Goal: Task Accomplishment & Management: Use online tool/utility

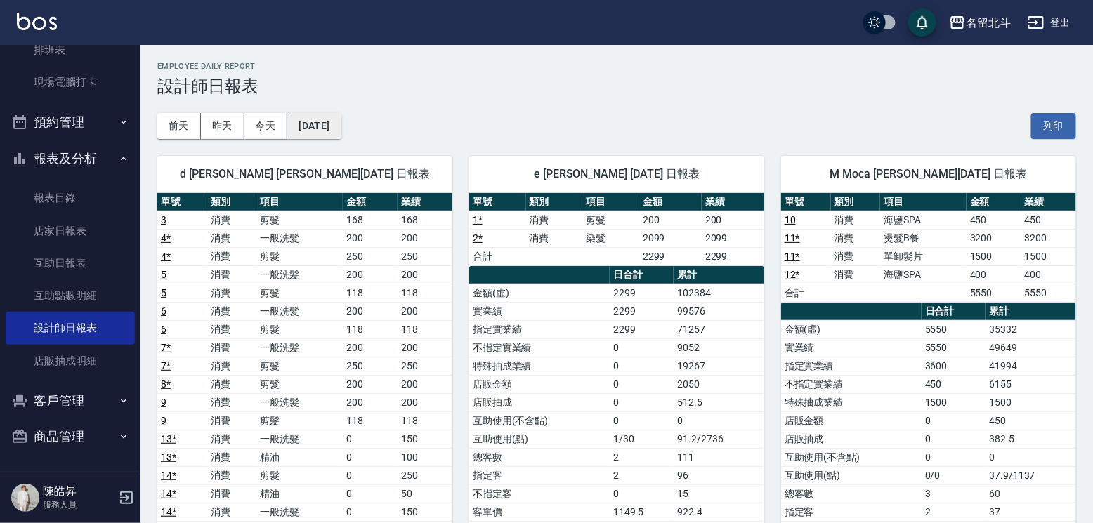
click at [333, 132] on button "[DATE]" at bounding box center [313, 126] width 53 height 26
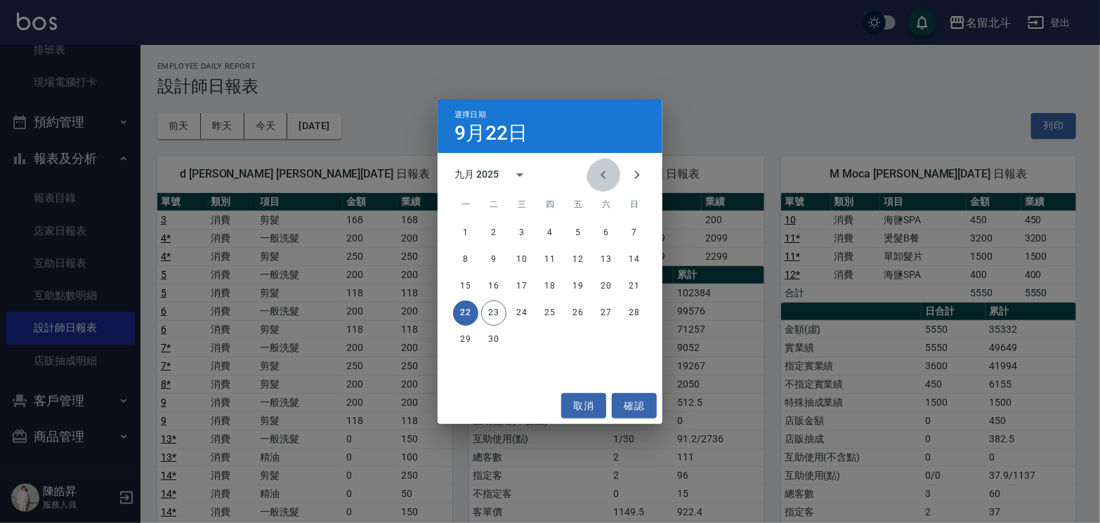
click at [595, 174] on icon "Previous month" at bounding box center [603, 174] width 17 height 17
click at [461, 339] on button "25" at bounding box center [465, 339] width 25 height 25
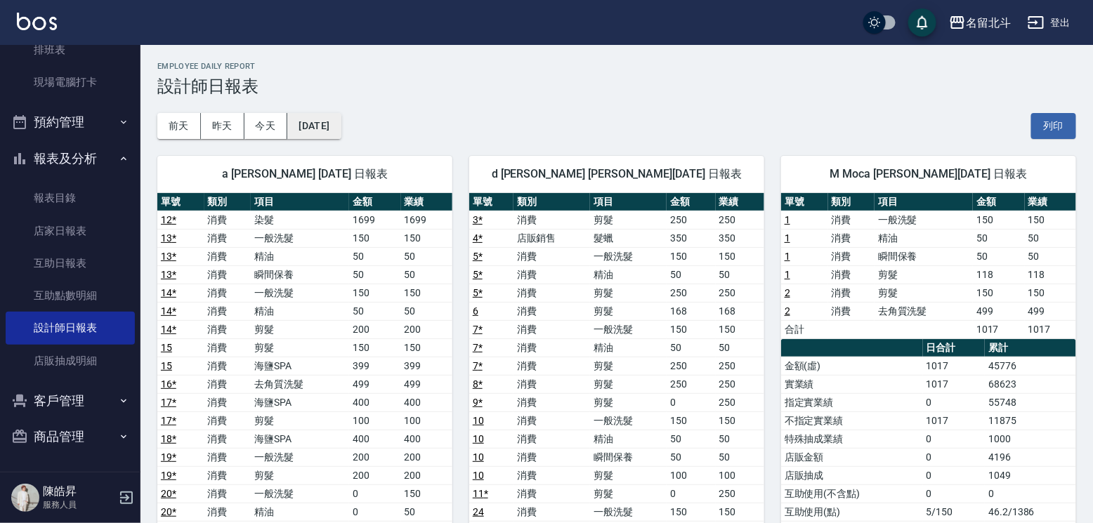
click at [341, 134] on button "[DATE]" at bounding box center [313, 126] width 53 height 26
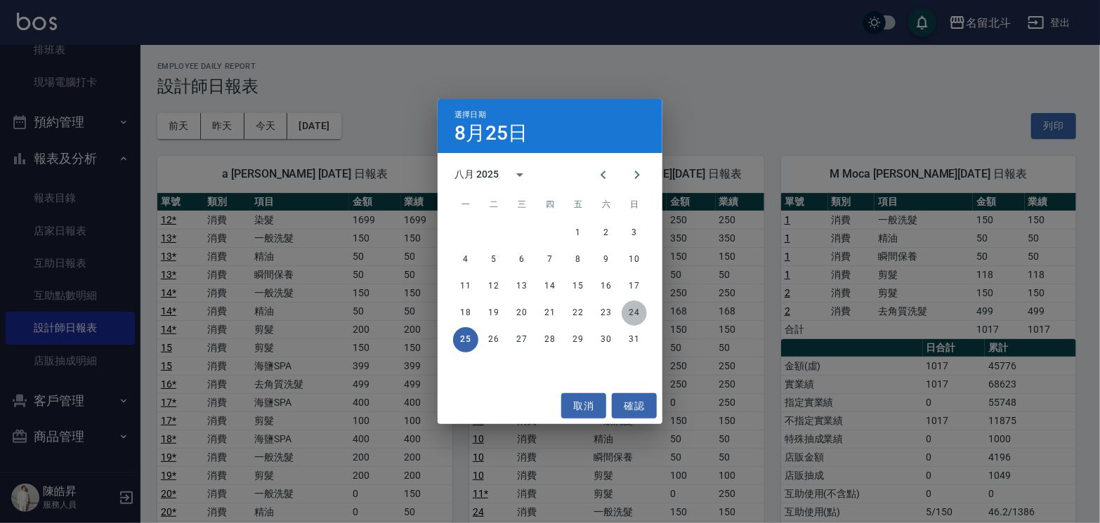
click at [625, 313] on button "24" at bounding box center [634, 313] width 25 height 25
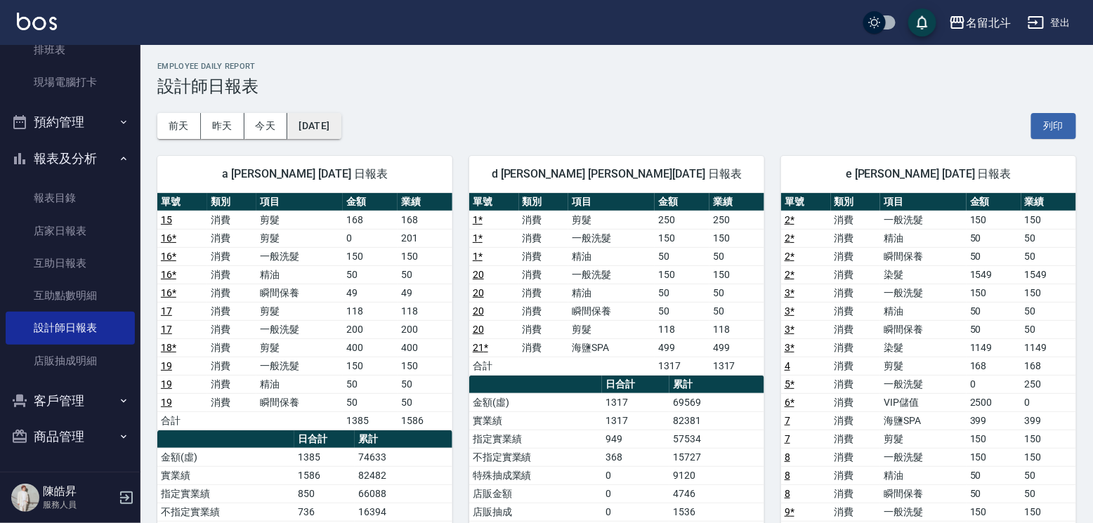
click at [341, 114] on button "[DATE]" at bounding box center [313, 126] width 53 height 26
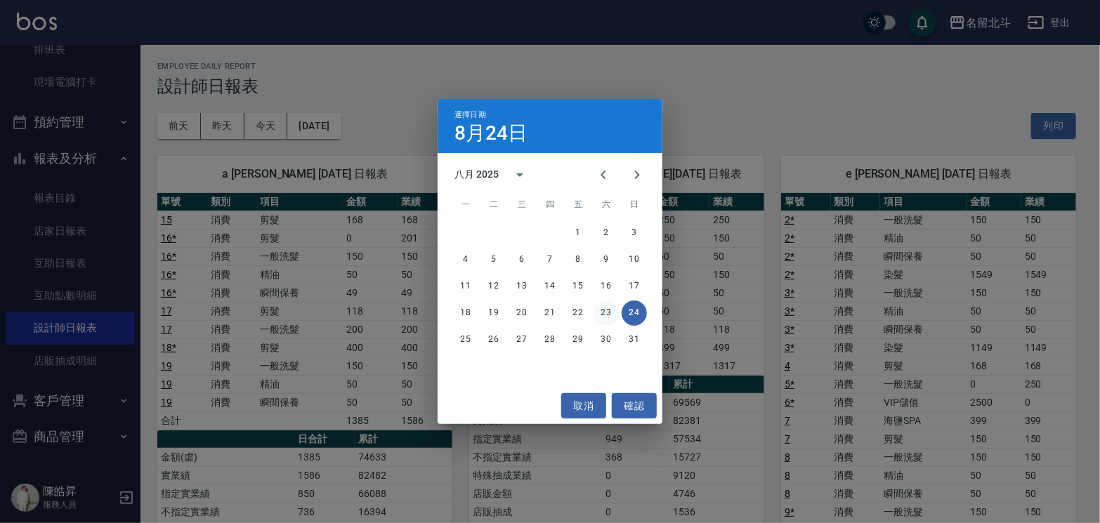
click at [608, 303] on button "23" at bounding box center [606, 313] width 25 height 25
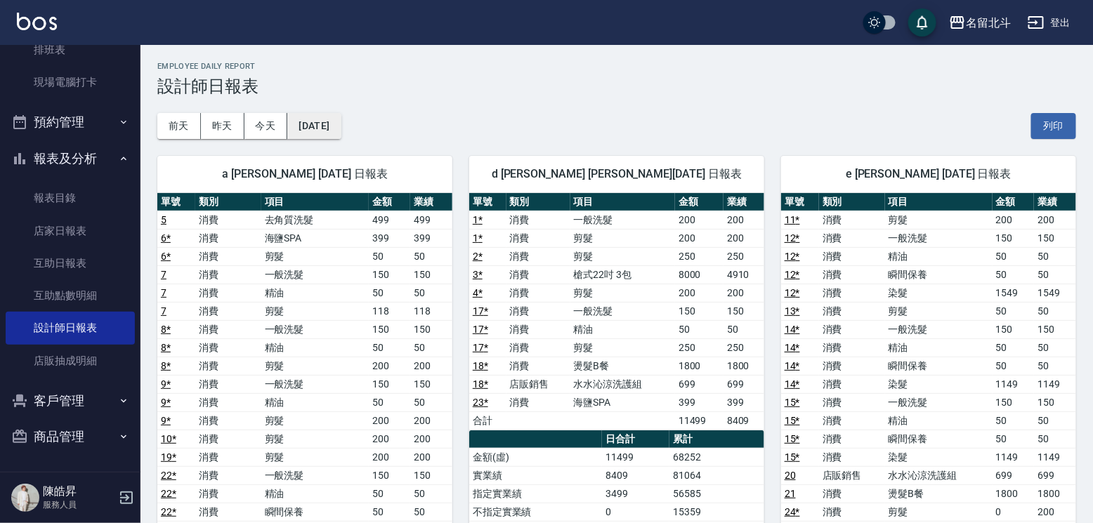
click at [320, 122] on button "[DATE]" at bounding box center [313, 126] width 53 height 26
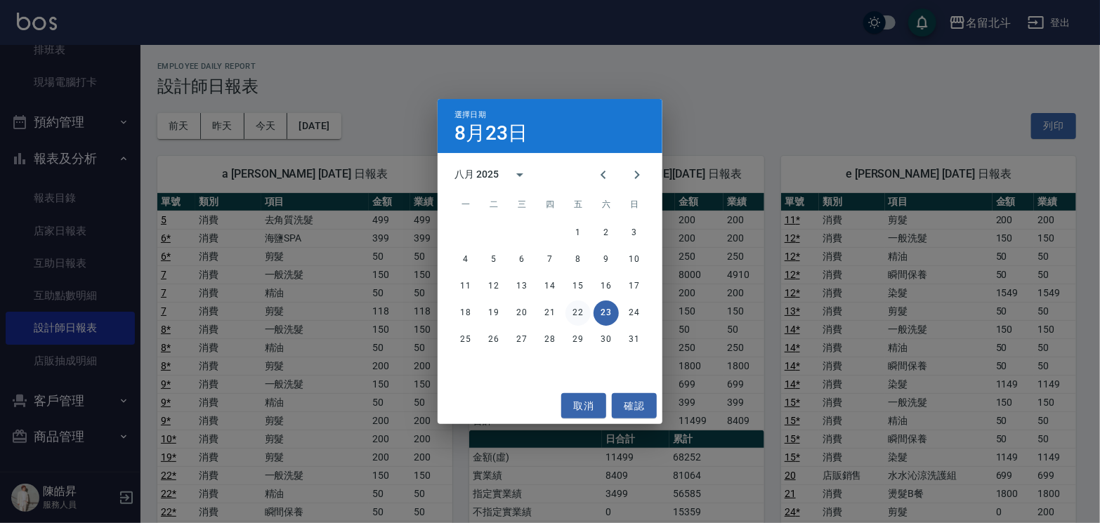
click at [577, 308] on button "22" at bounding box center [577, 313] width 25 height 25
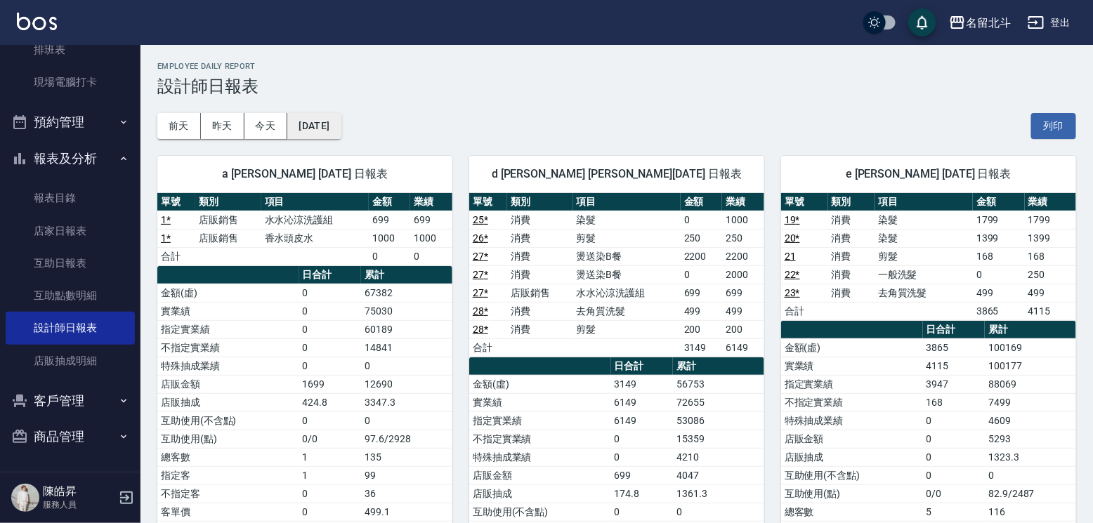
click at [341, 129] on button "[DATE]" at bounding box center [313, 126] width 53 height 26
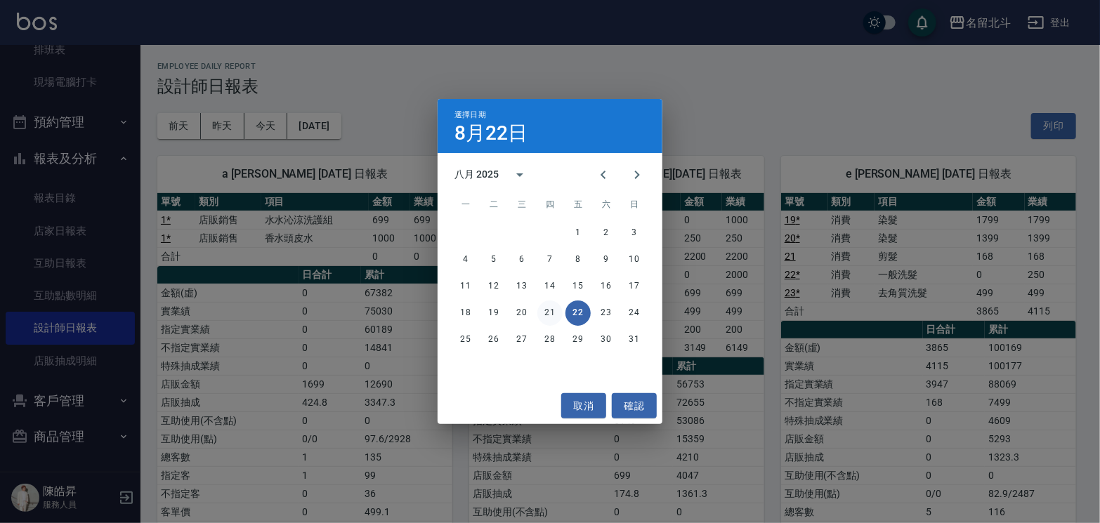
click at [556, 315] on button "21" at bounding box center [549, 313] width 25 height 25
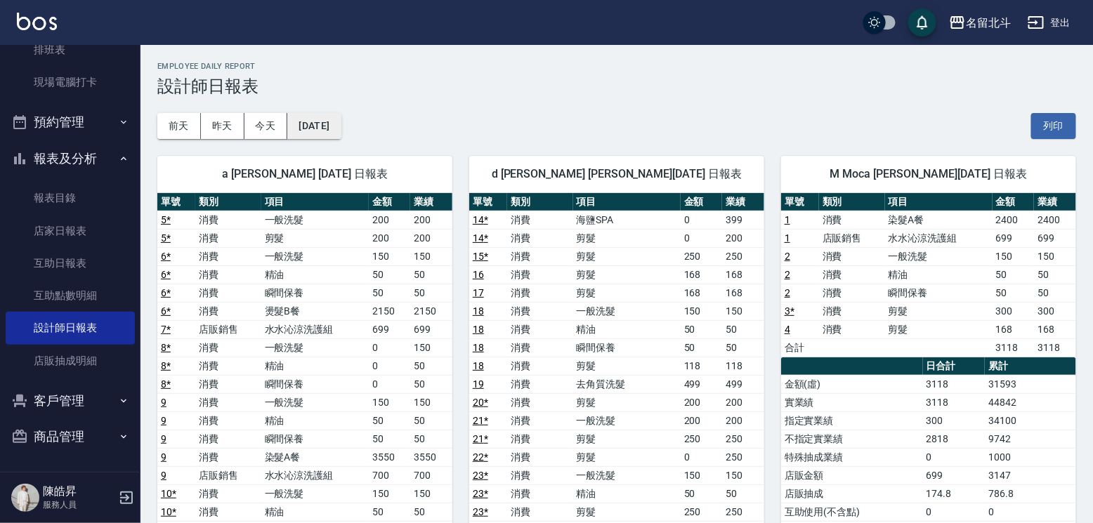
click at [341, 122] on button "[DATE]" at bounding box center [313, 126] width 53 height 26
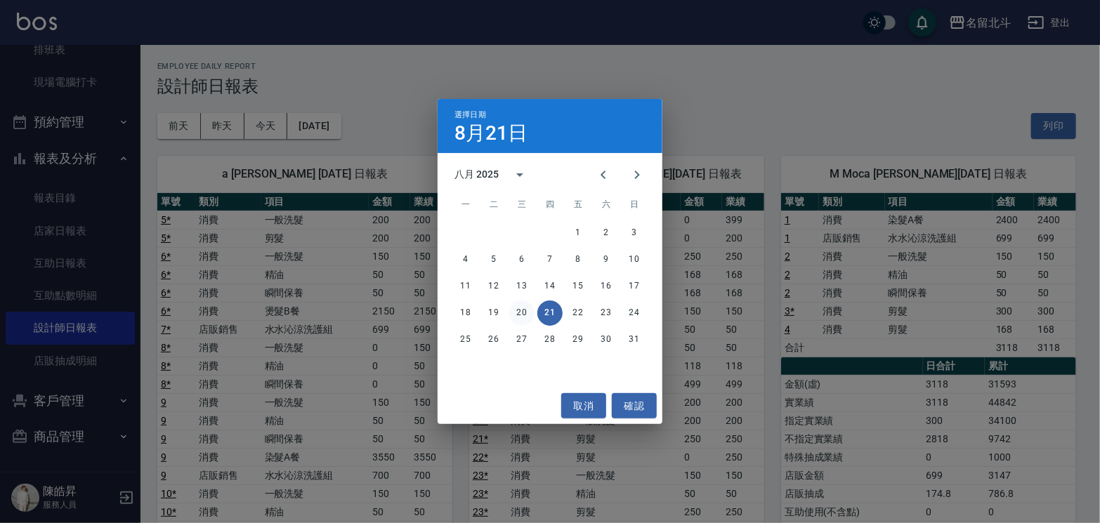
click at [520, 313] on button "20" at bounding box center [521, 313] width 25 height 25
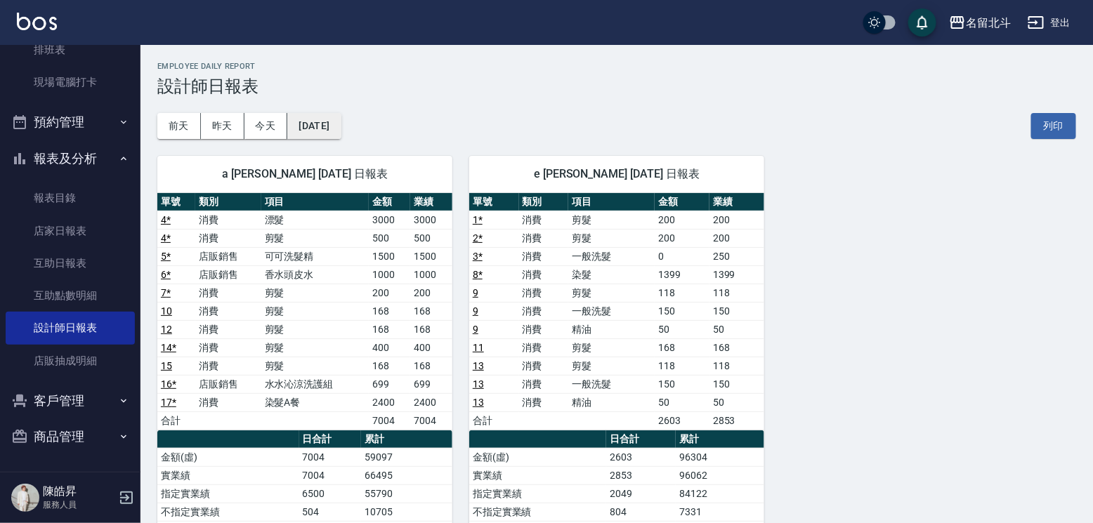
click at [336, 131] on button "[DATE]" at bounding box center [313, 126] width 53 height 26
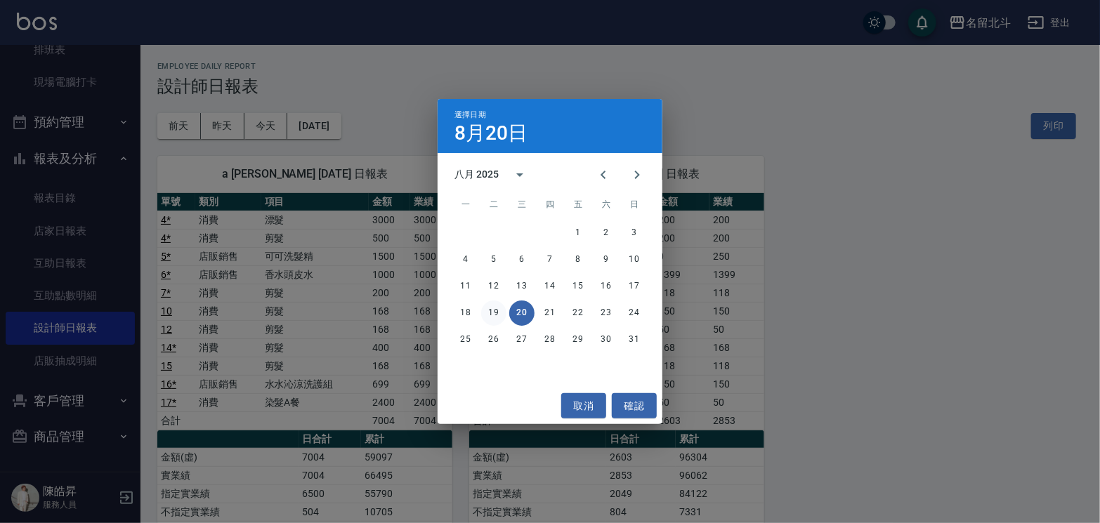
click at [487, 305] on button "19" at bounding box center [493, 313] width 25 height 25
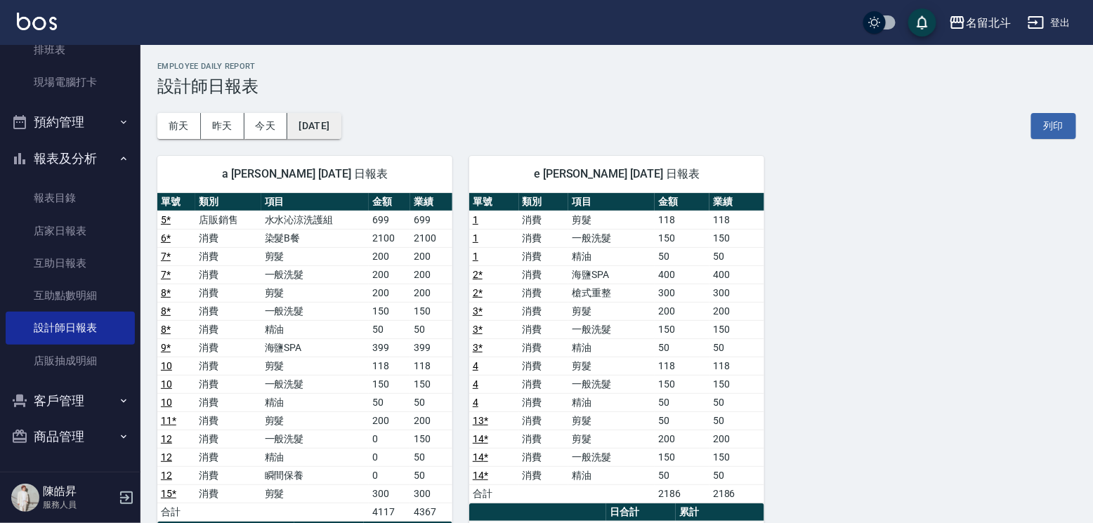
click at [316, 114] on button "[DATE]" at bounding box center [313, 126] width 53 height 26
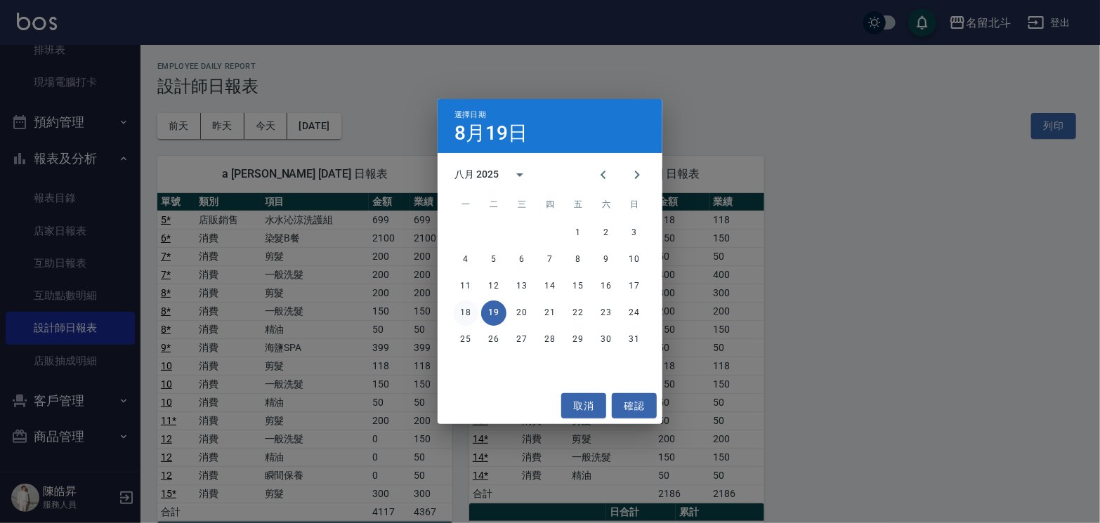
click at [460, 310] on button "18" at bounding box center [465, 313] width 25 height 25
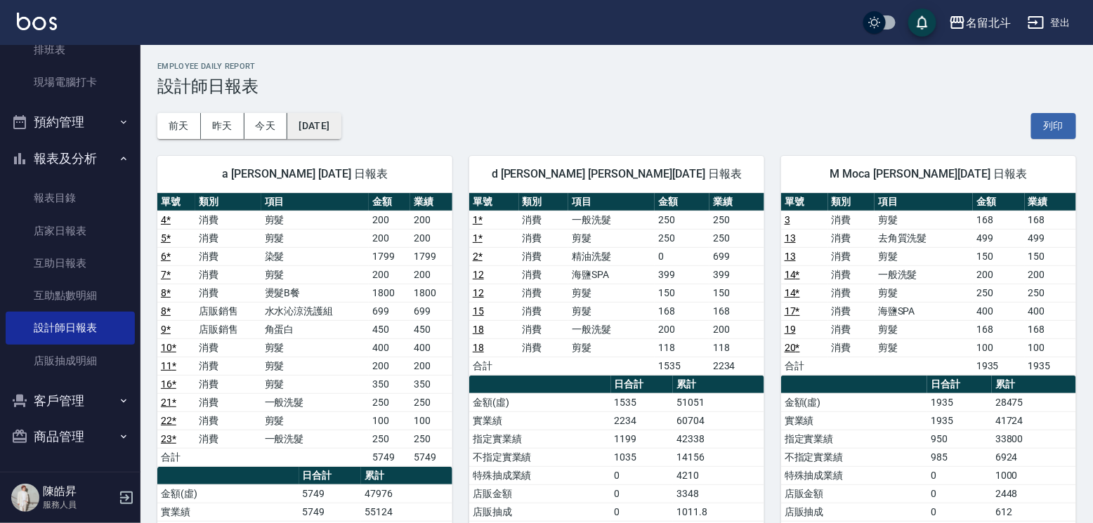
click at [332, 131] on button "[DATE]" at bounding box center [313, 126] width 53 height 26
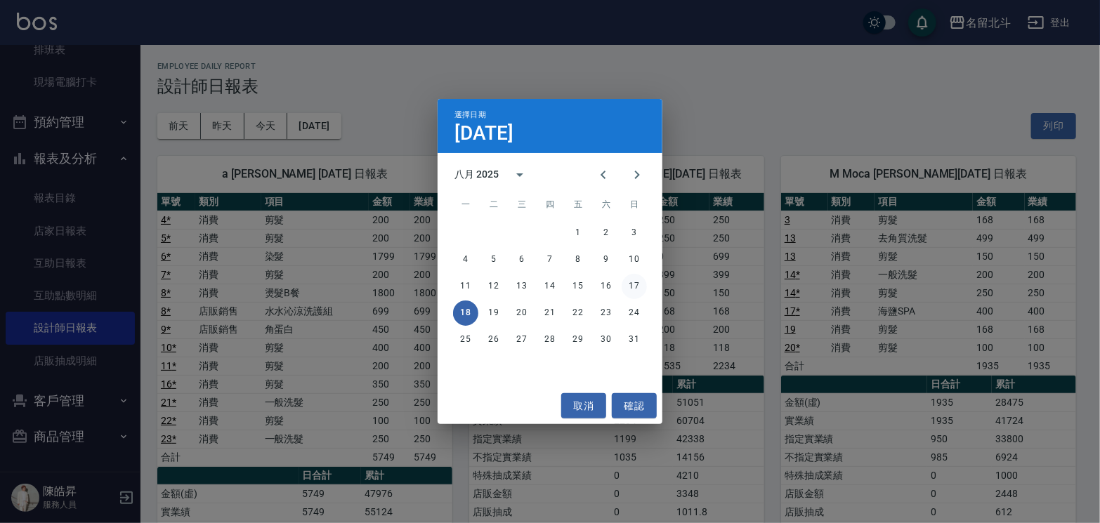
click at [634, 291] on button "17" at bounding box center [634, 286] width 25 height 25
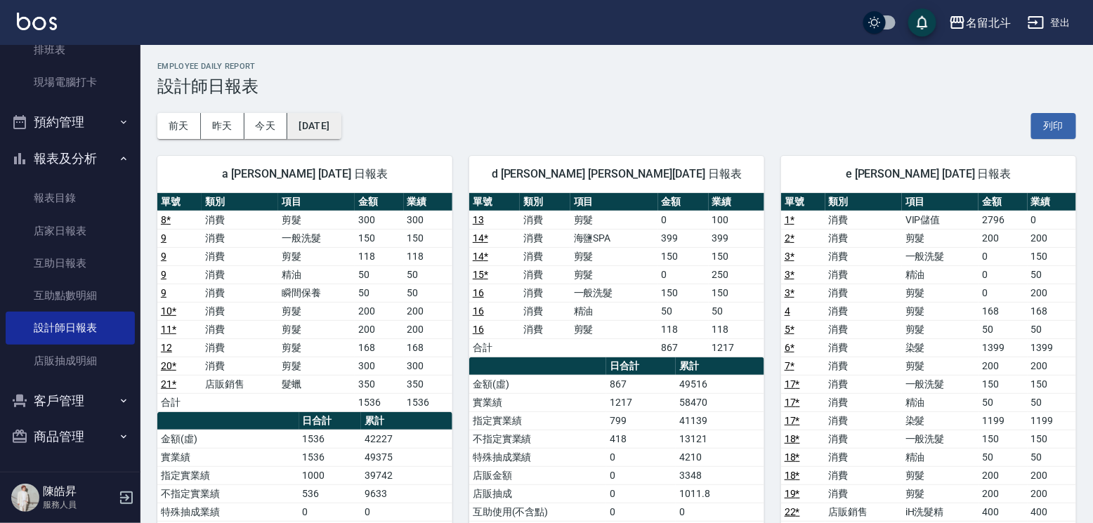
click at [341, 129] on button "[DATE]" at bounding box center [313, 126] width 53 height 26
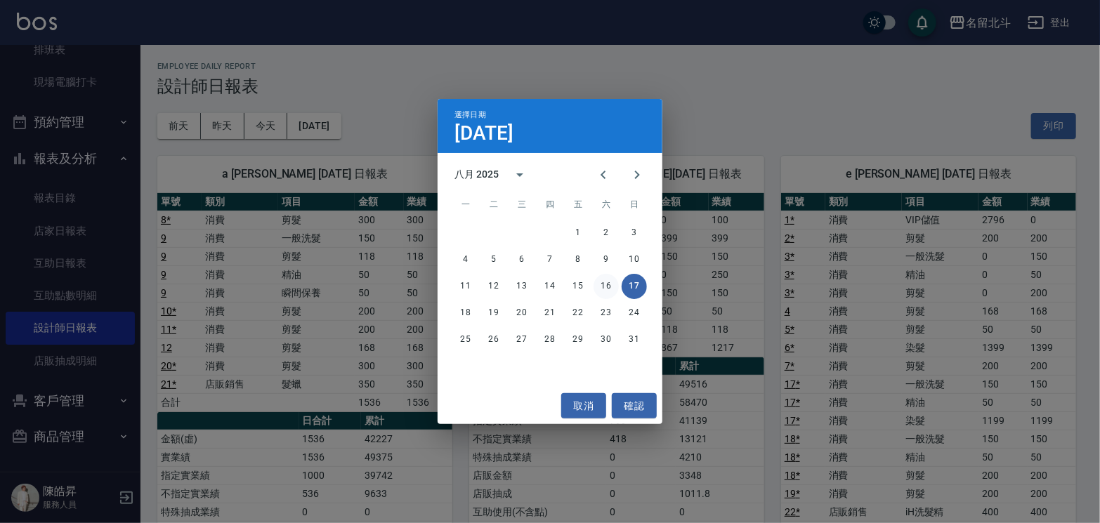
click at [604, 284] on button "16" at bounding box center [606, 286] width 25 height 25
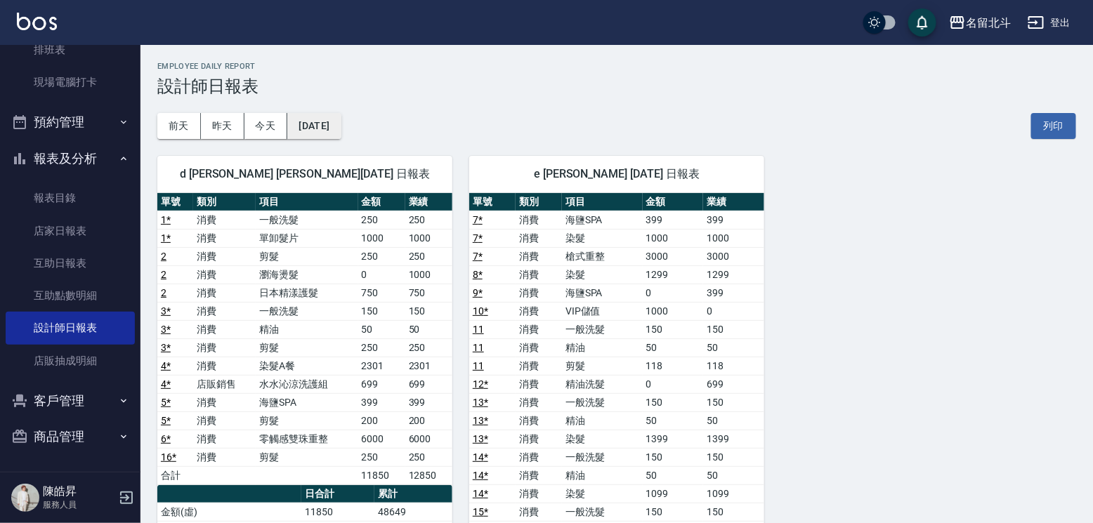
click at [336, 123] on button "[DATE]" at bounding box center [313, 126] width 53 height 26
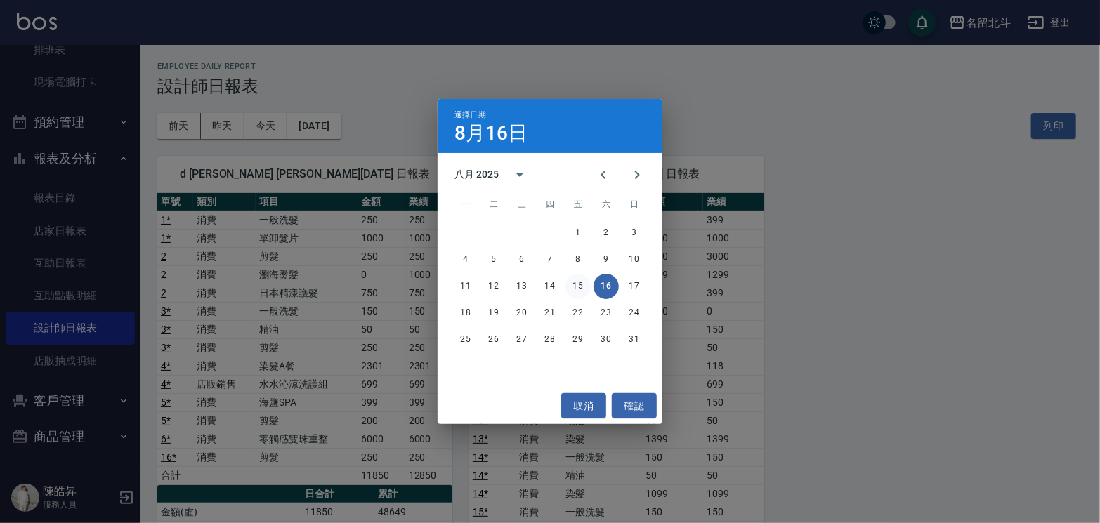
click at [571, 284] on button "15" at bounding box center [577, 286] width 25 height 25
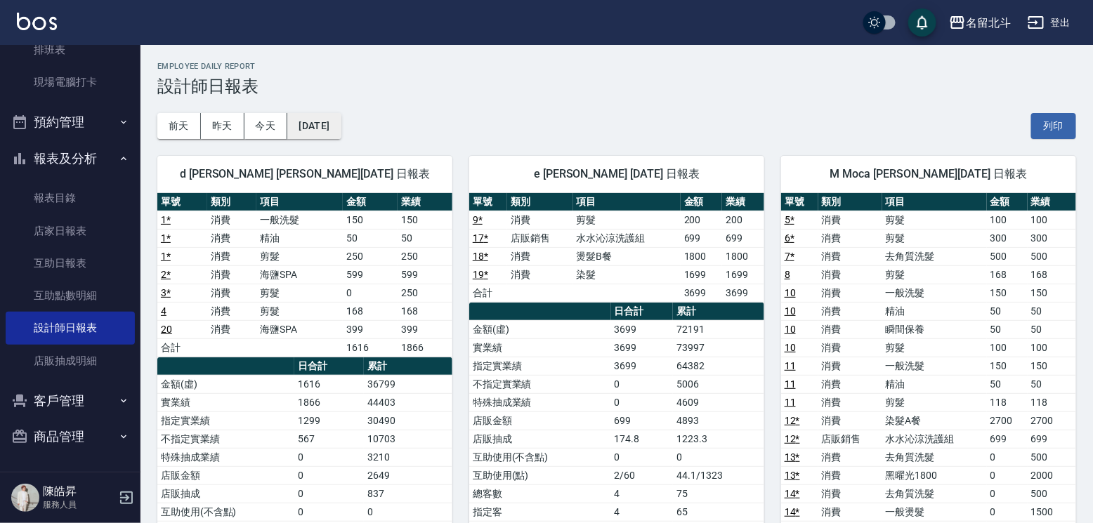
click at [319, 126] on button "[DATE]" at bounding box center [313, 126] width 53 height 26
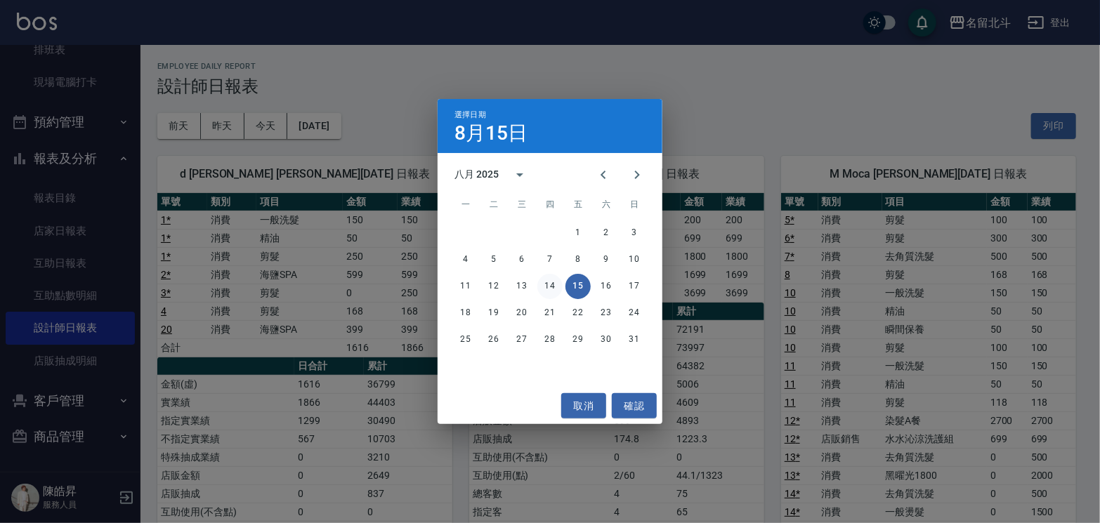
click at [546, 287] on button "14" at bounding box center [549, 286] width 25 height 25
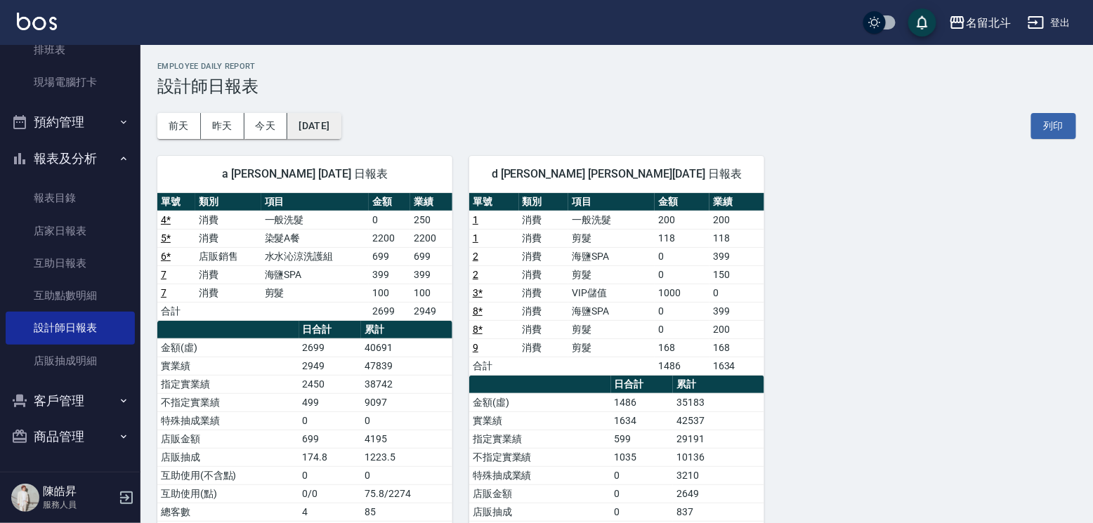
click at [341, 124] on button "[DATE]" at bounding box center [313, 126] width 53 height 26
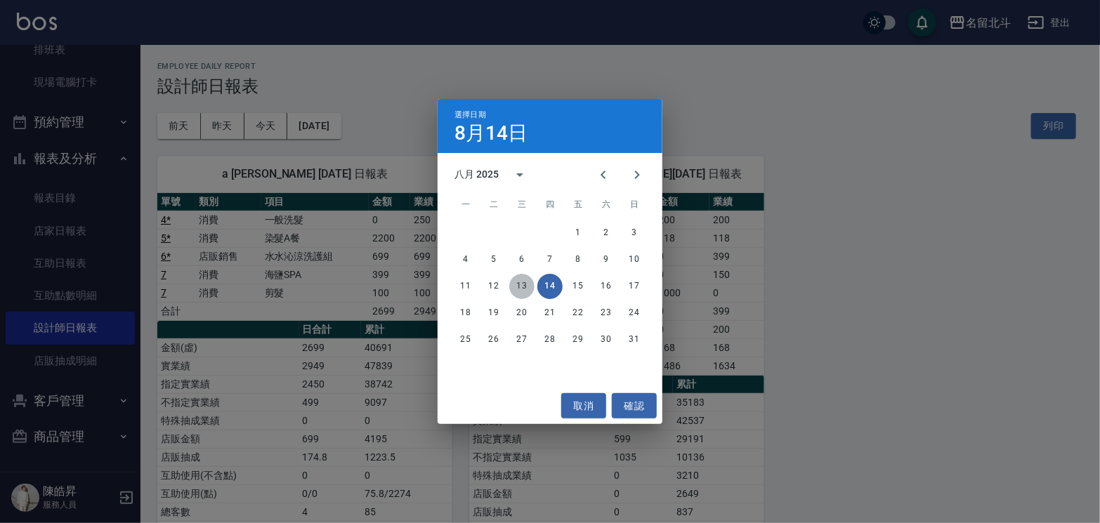
click at [520, 280] on button "13" at bounding box center [521, 286] width 25 height 25
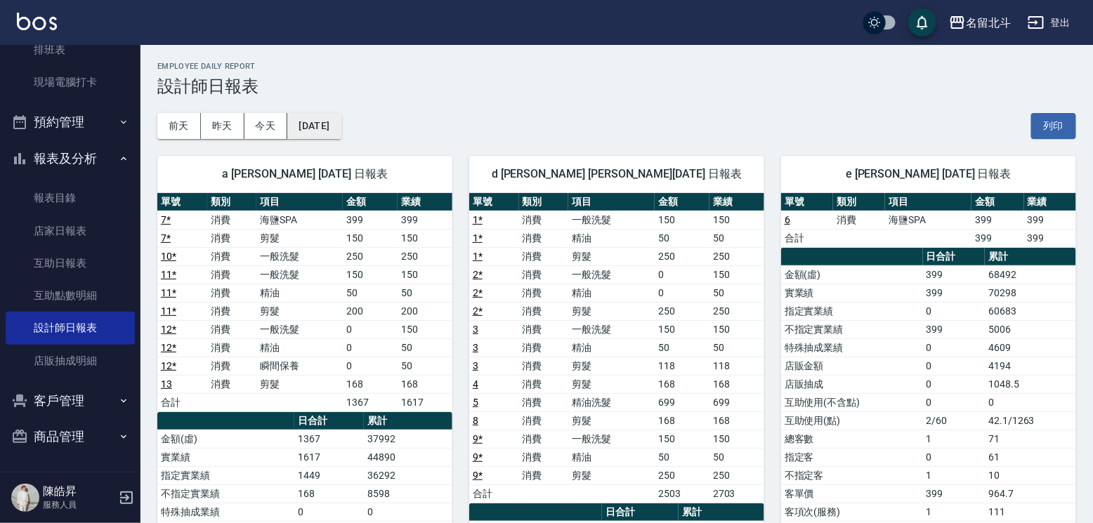
click at [332, 136] on button "[DATE]" at bounding box center [313, 126] width 53 height 26
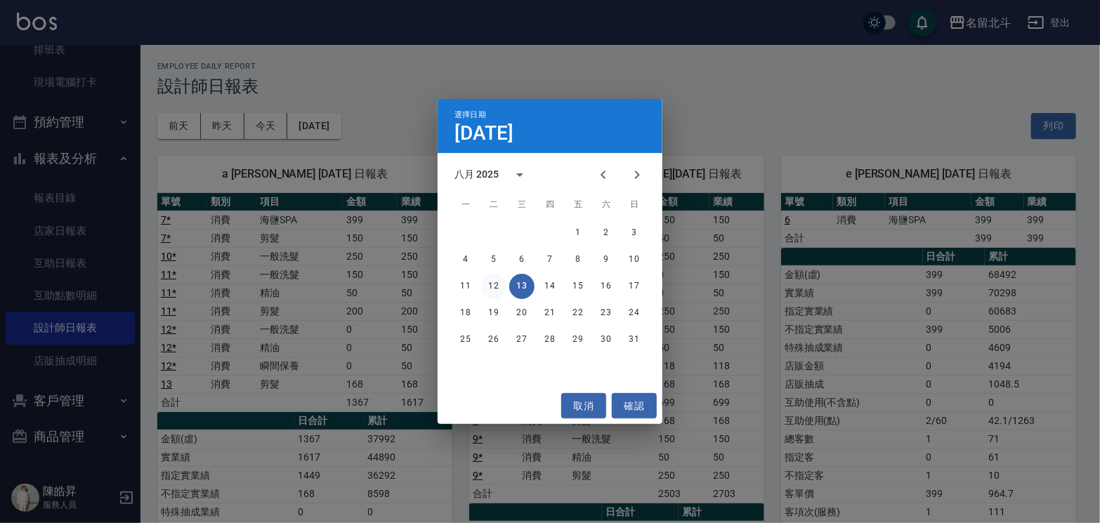
click at [499, 286] on button "12" at bounding box center [493, 286] width 25 height 25
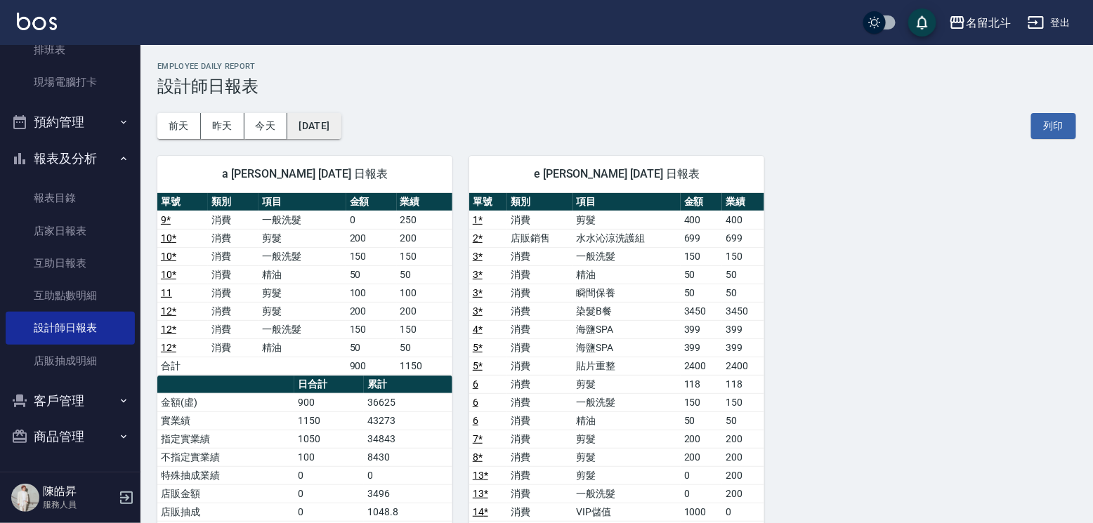
click at [341, 117] on button "[DATE]" at bounding box center [313, 126] width 53 height 26
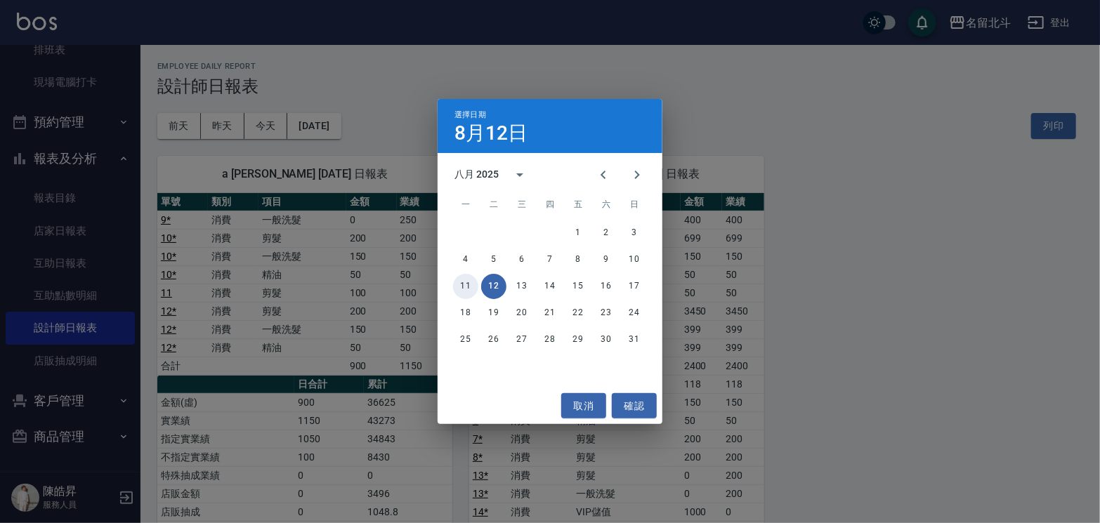
click at [461, 287] on button "11" at bounding box center [465, 286] width 25 height 25
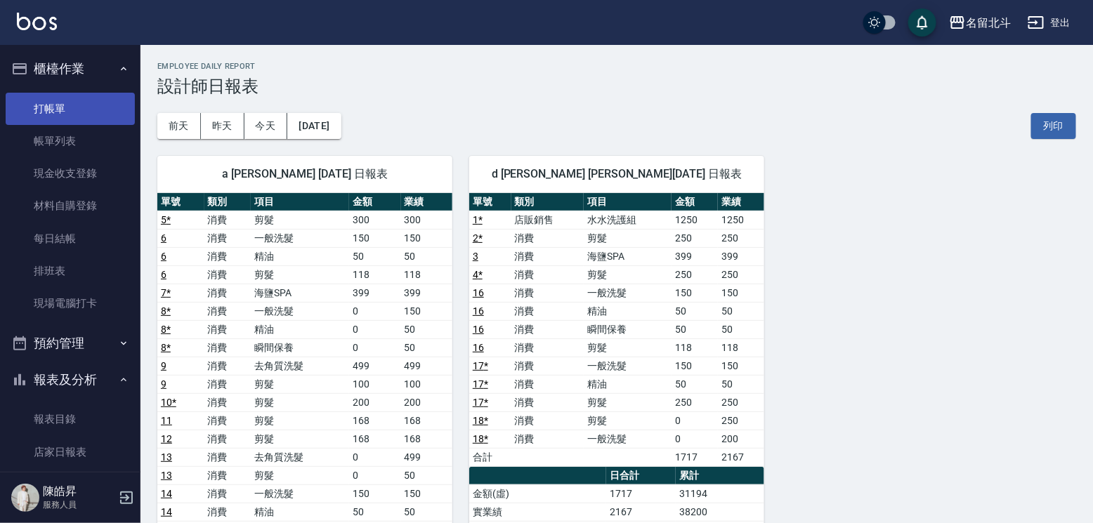
click at [76, 112] on link "打帳單" at bounding box center [70, 109] width 129 height 32
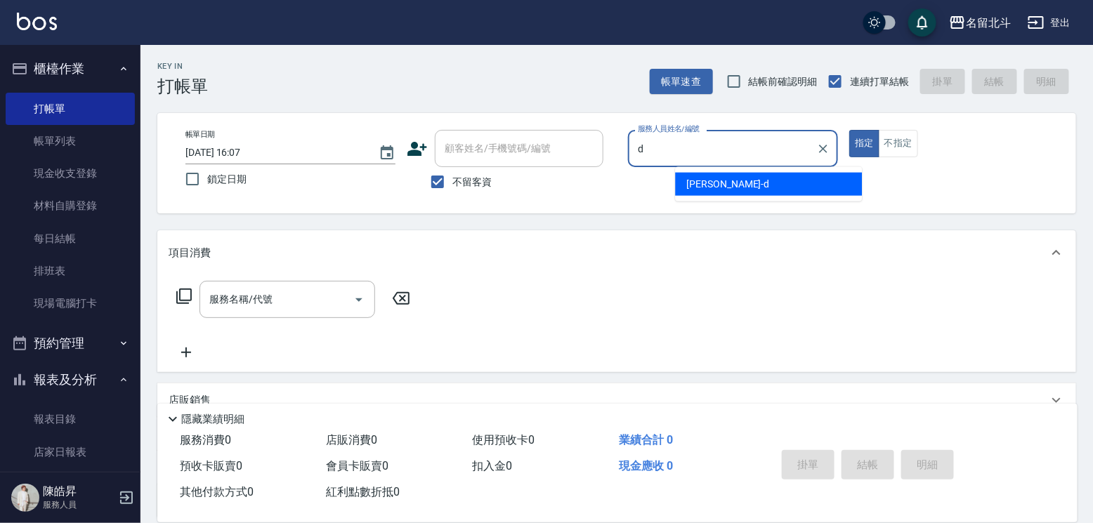
type input "[PERSON_NAME] -d"
type button "true"
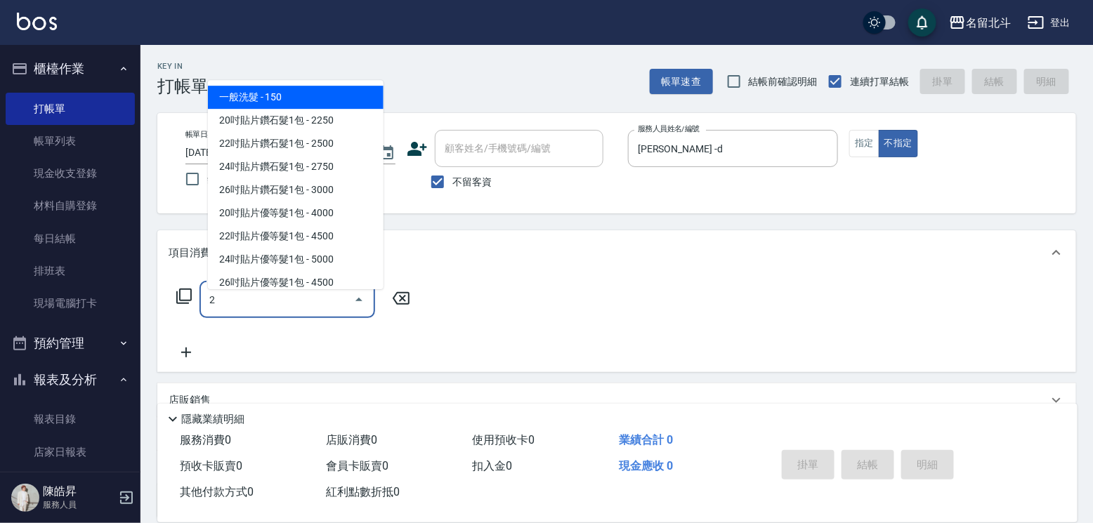
type input "一般洗髮(2)"
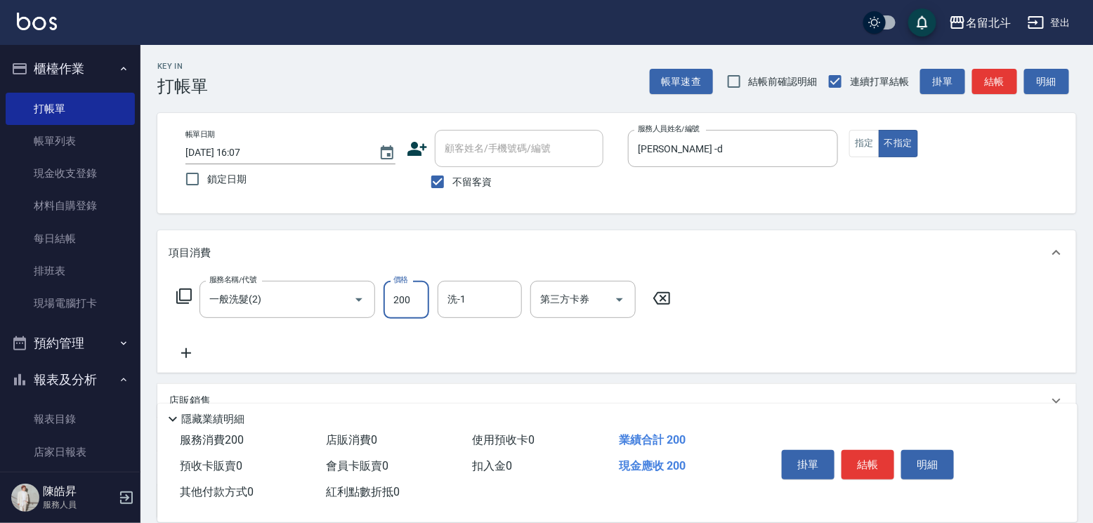
type input "200"
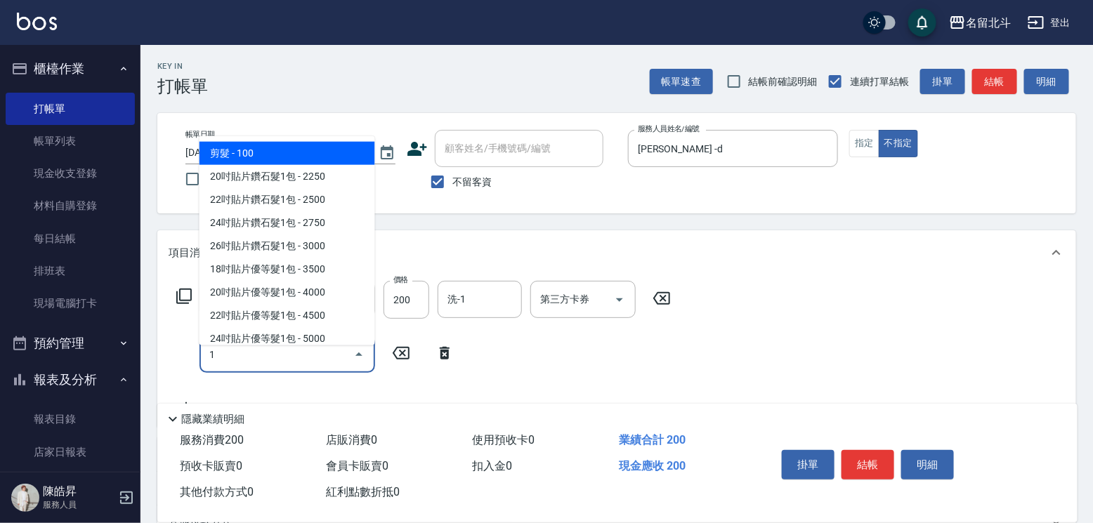
type input "剪髮(1)"
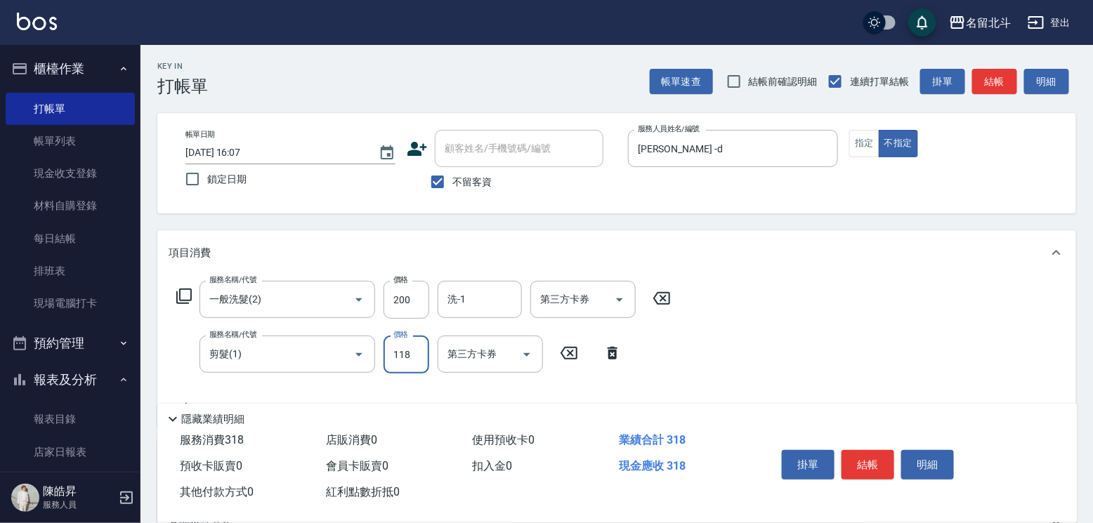
type input "118"
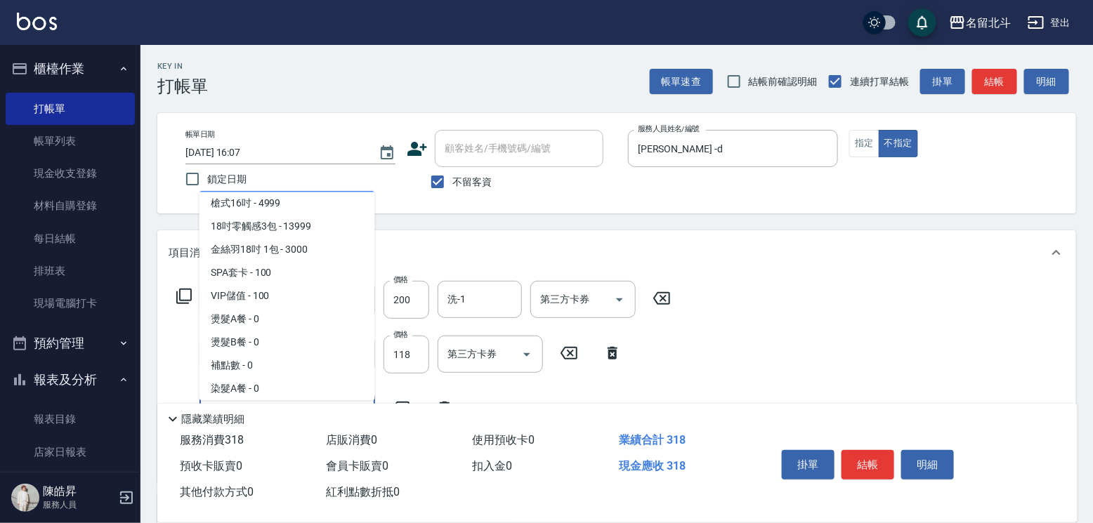
scroll to position [1627, 0]
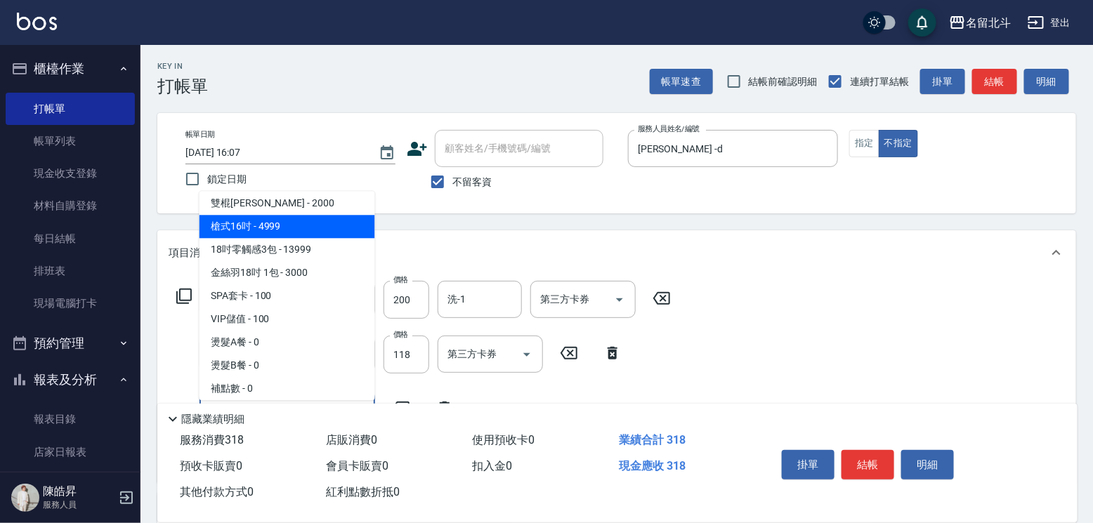
type input "槍式16吋(00035)"
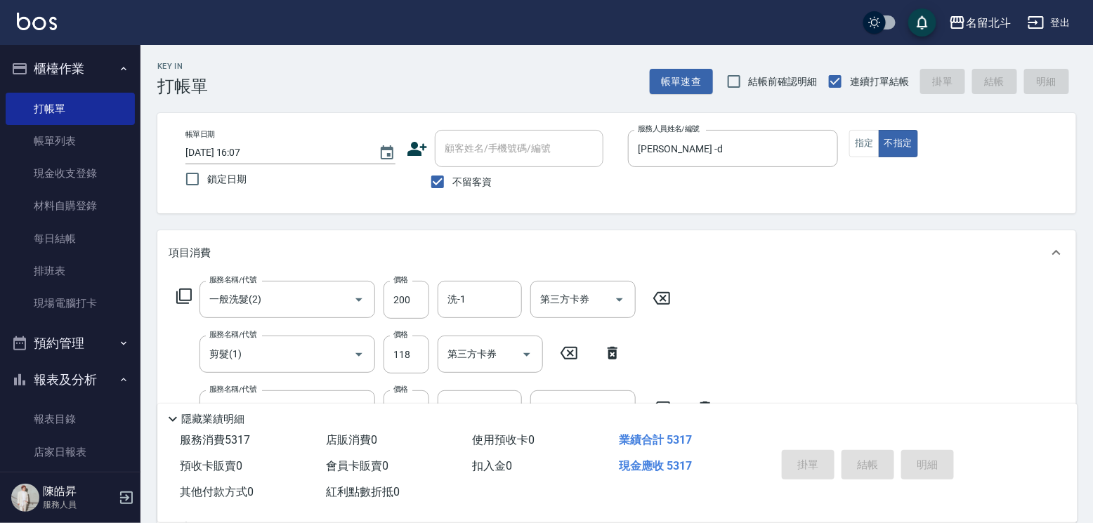
type input "[DATE] 16:08"
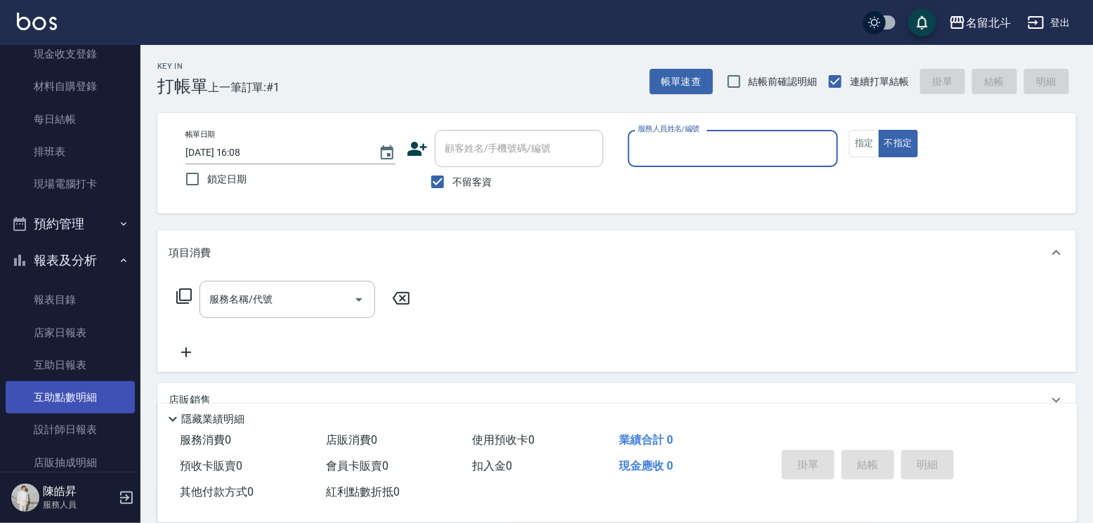
scroll to position [211, 0]
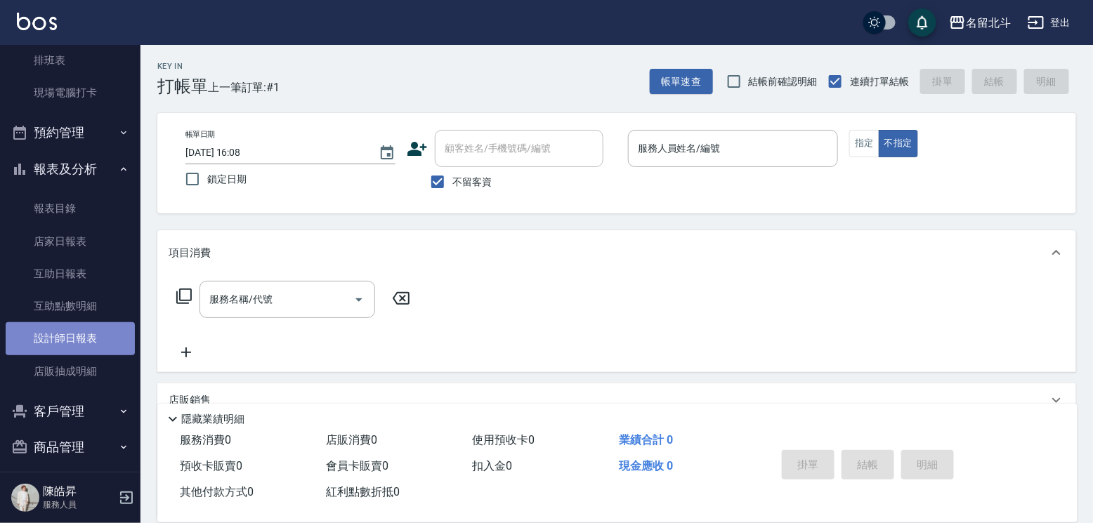
click at [83, 341] on link "設計師日報表" at bounding box center [70, 338] width 129 height 32
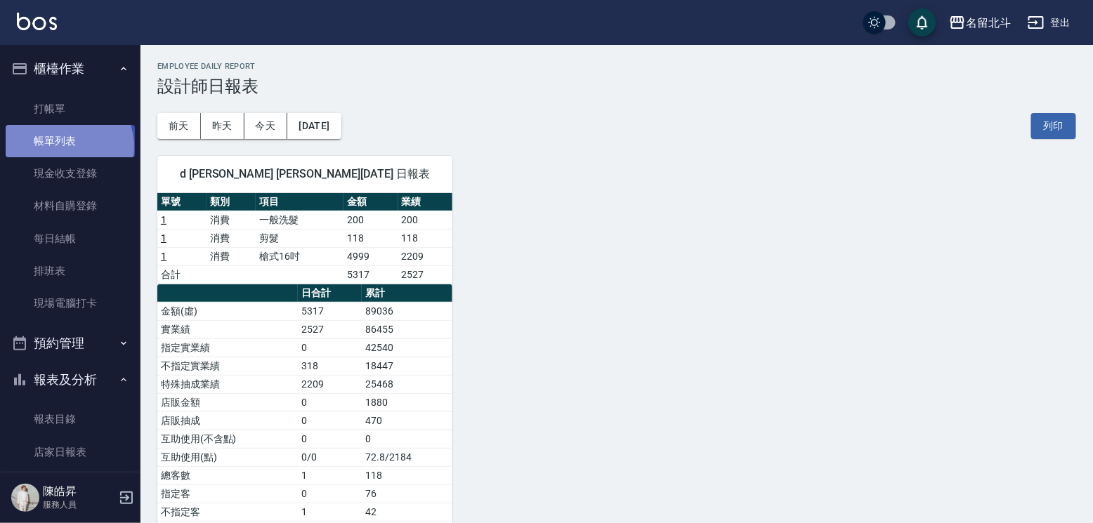
click at [67, 150] on link "帳單列表" at bounding box center [70, 141] width 129 height 32
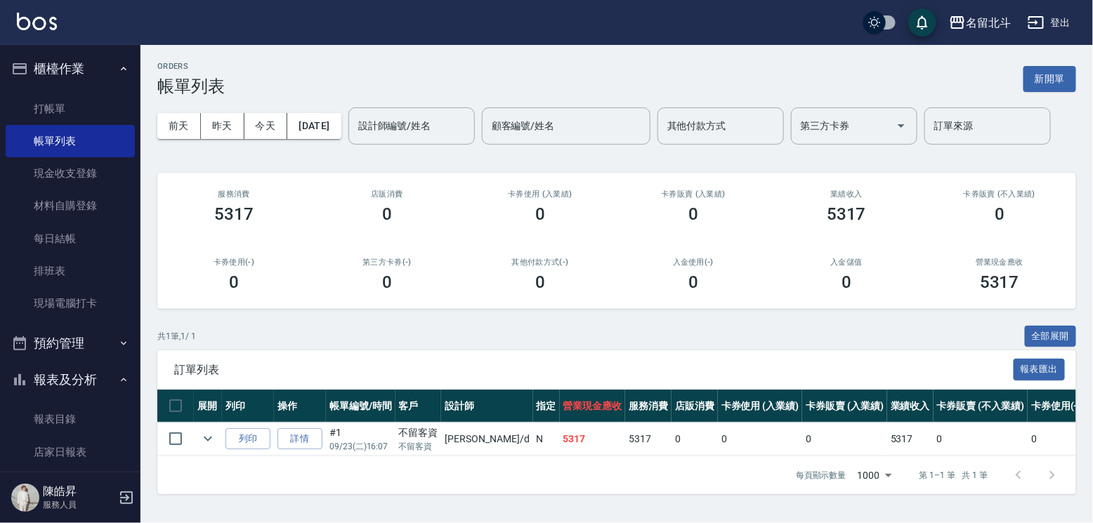
scroll to position [81, 0]
click at [322, 428] on link "詳情" at bounding box center [299, 439] width 45 height 22
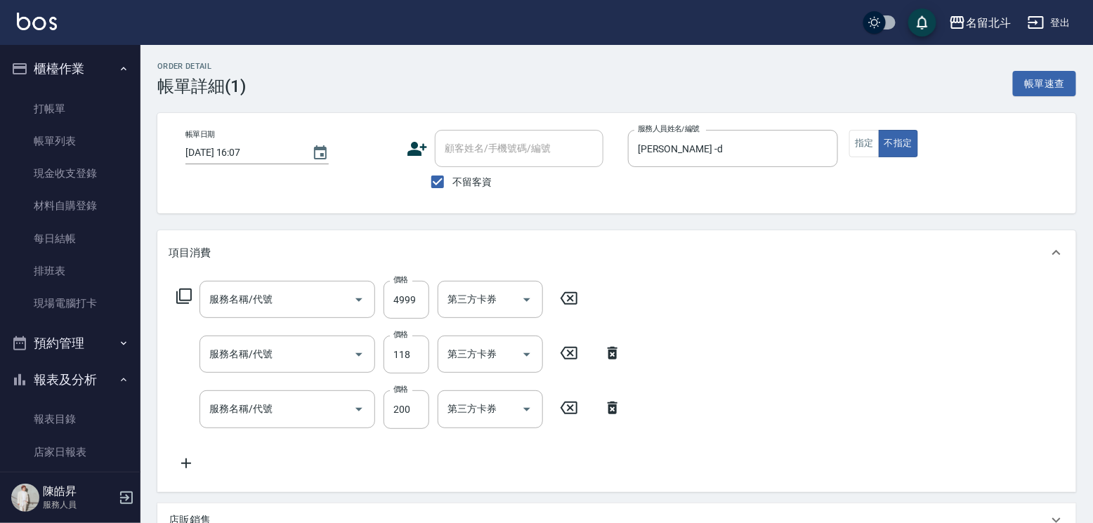
type input "[DATE] 16:07"
checkbox input "true"
type input "[PERSON_NAME] -d"
type input "槍式16吋(00035)"
type input "剪髮(1)"
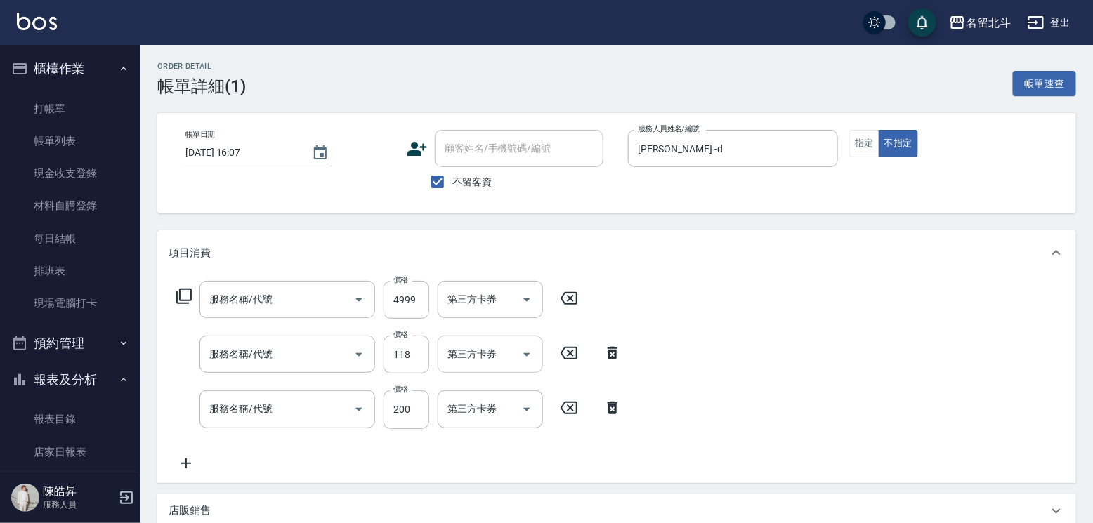
type input "一般洗髮(2)"
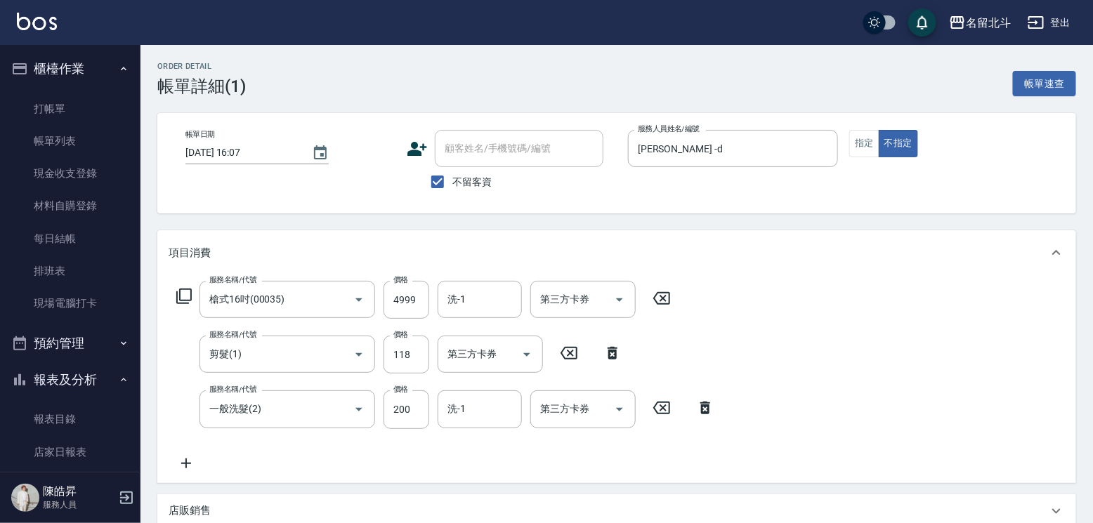
click at [672, 307] on icon at bounding box center [661, 298] width 35 height 17
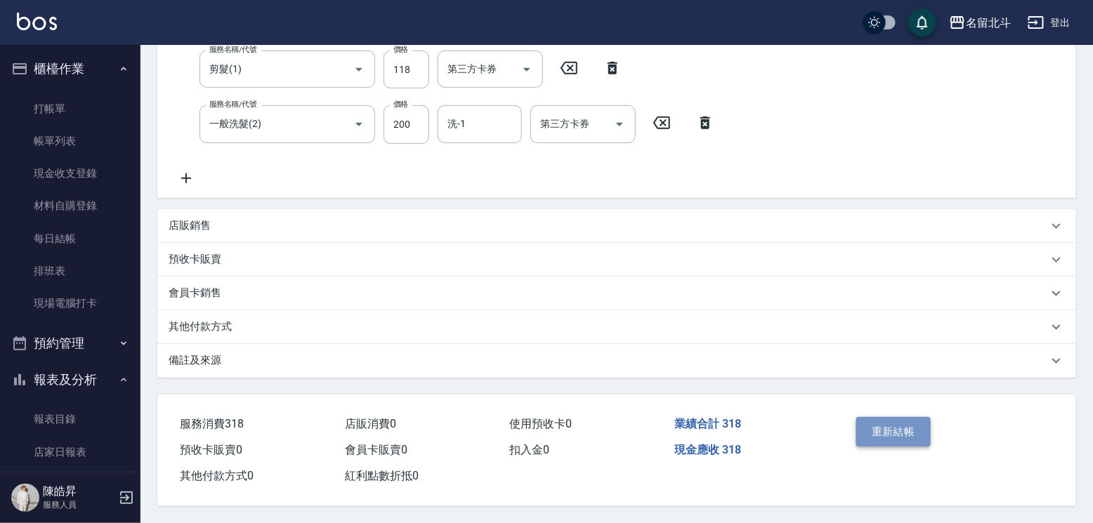
click at [881, 417] on button "重新結帳" at bounding box center [893, 431] width 74 height 29
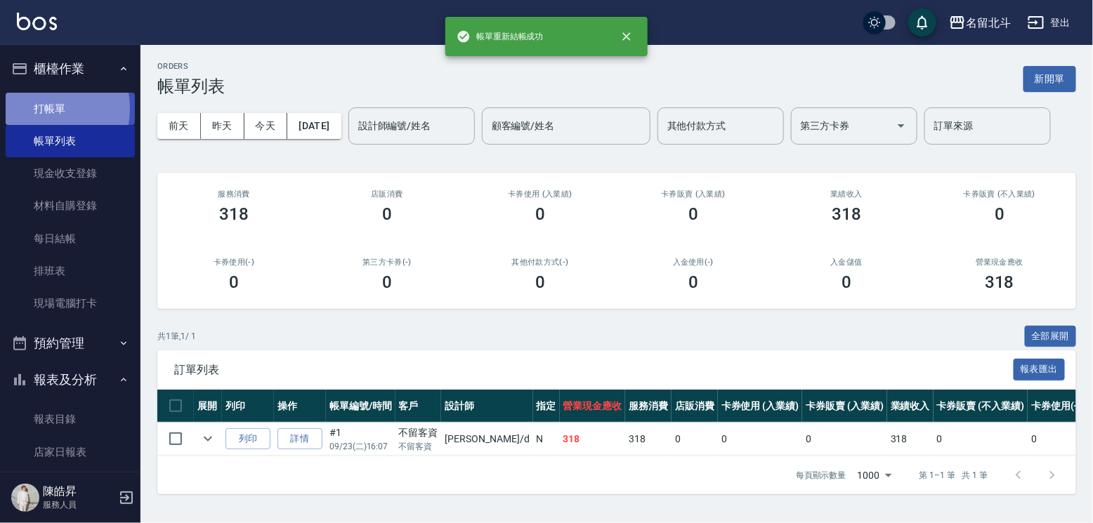
click at [41, 112] on link "打帳單" at bounding box center [70, 109] width 129 height 32
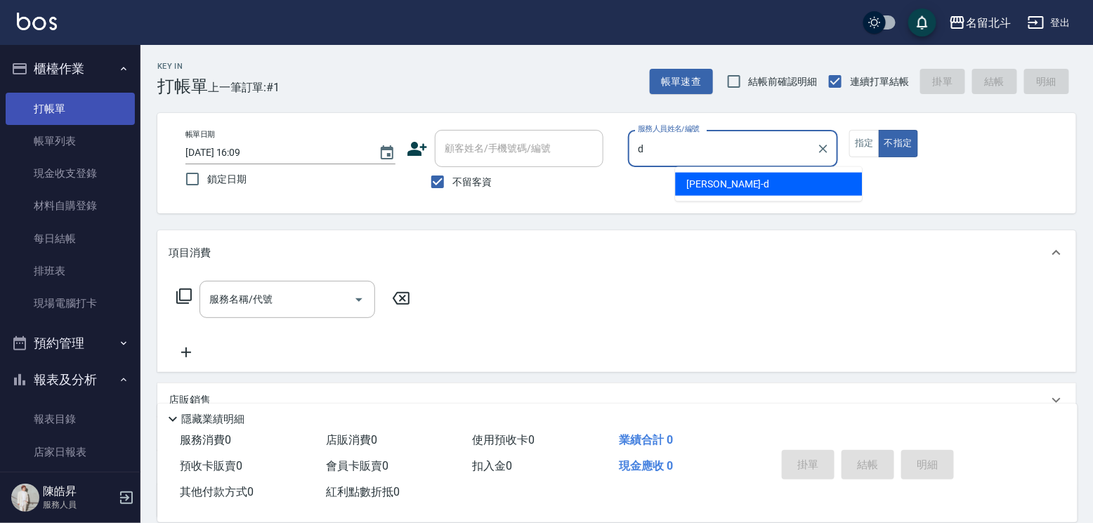
type input "[PERSON_NAME] -d"
type button "false"
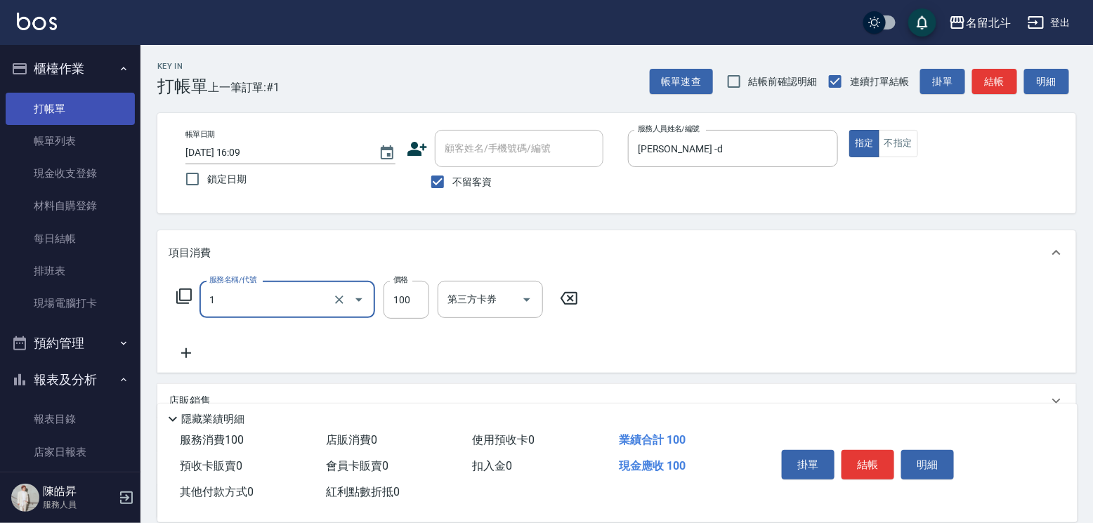
type input "剪髮(1)"
type input "250"
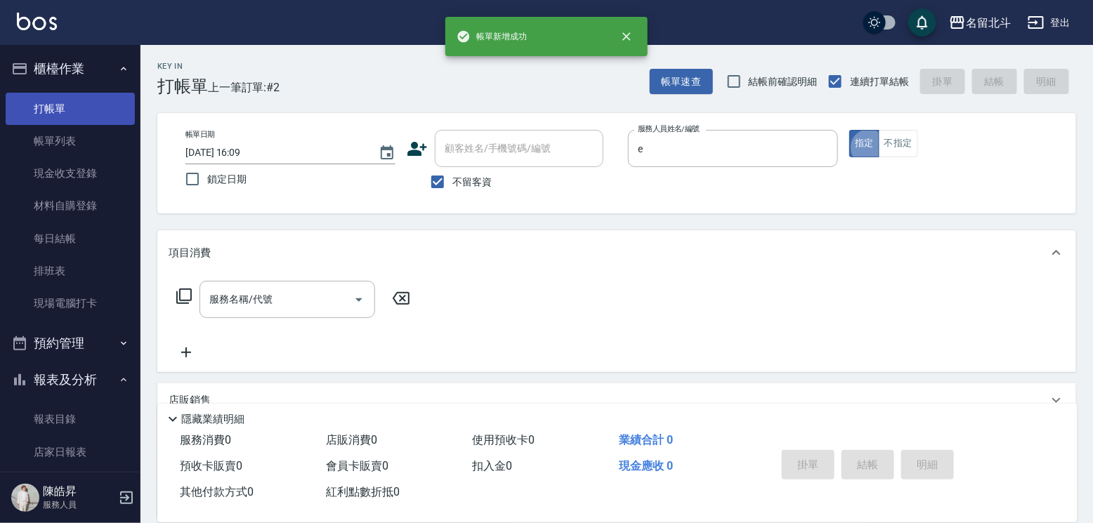
type input "[PERSON_NAME]-e"
type button "true"
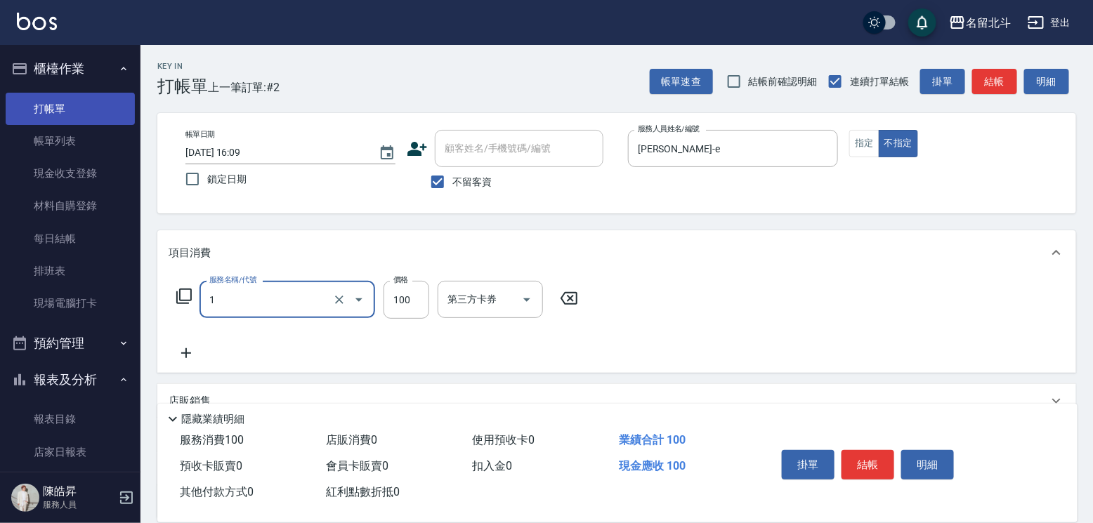
type input "剪髮(1)"
type input "168"
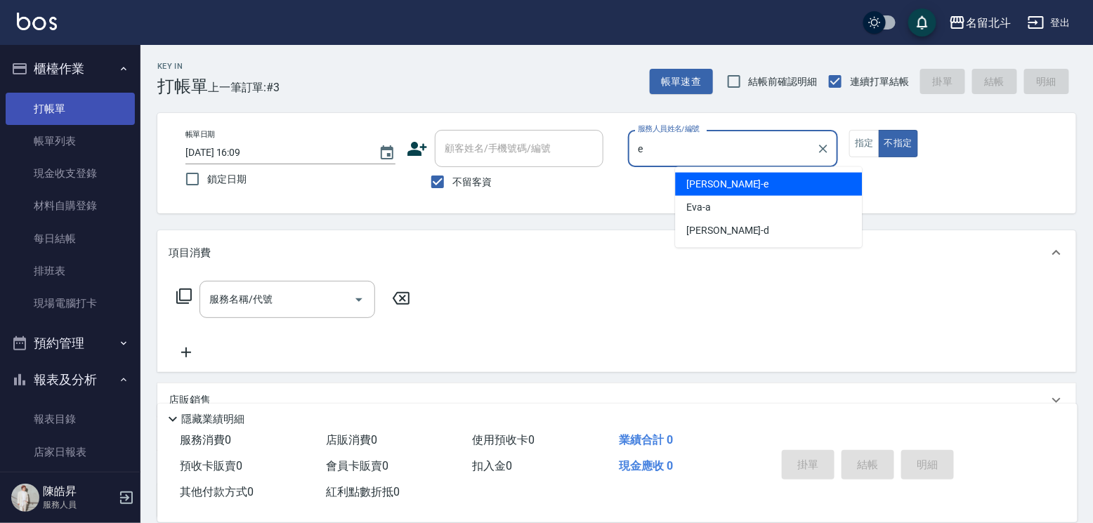
type input "[PERSON_NAME]-e"
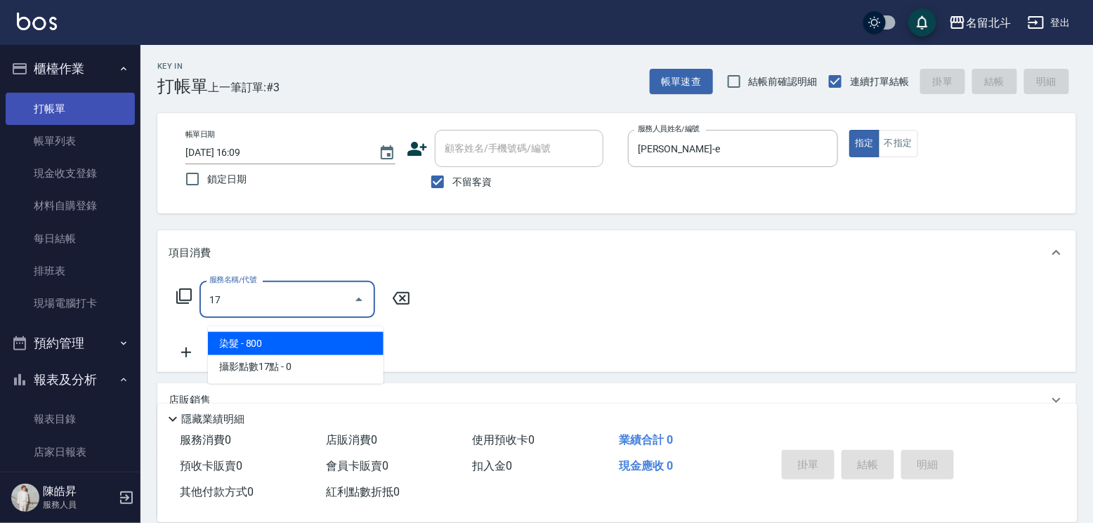
type input "染髮(17)"
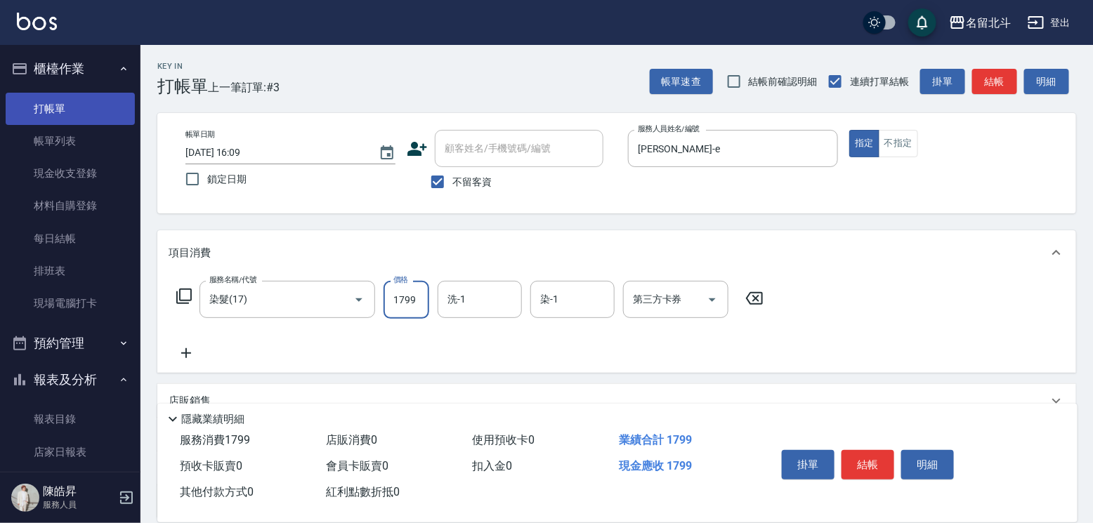
type input "1799"
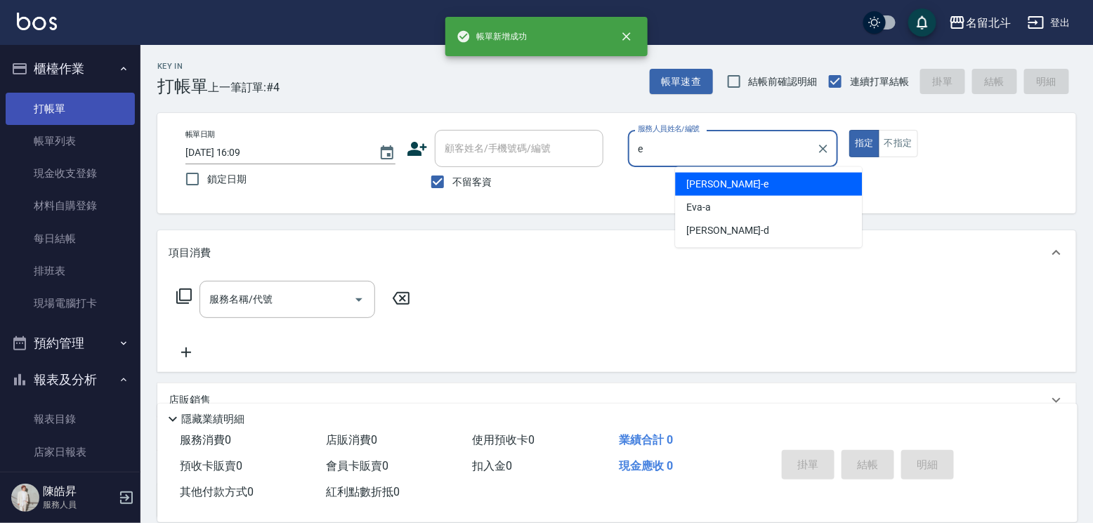
type input "[PERSON_NAME]-e"
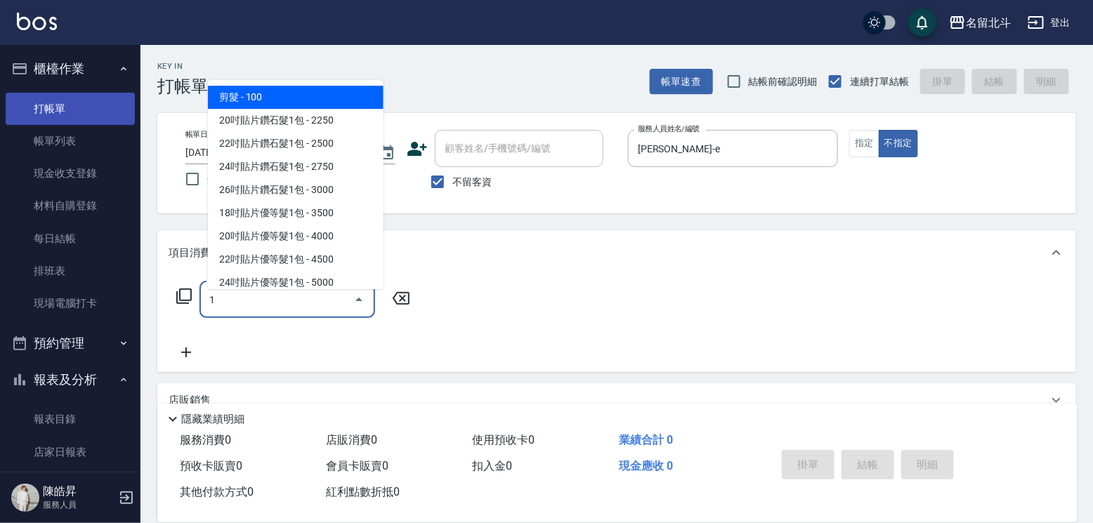
type input "剪髮(1)"
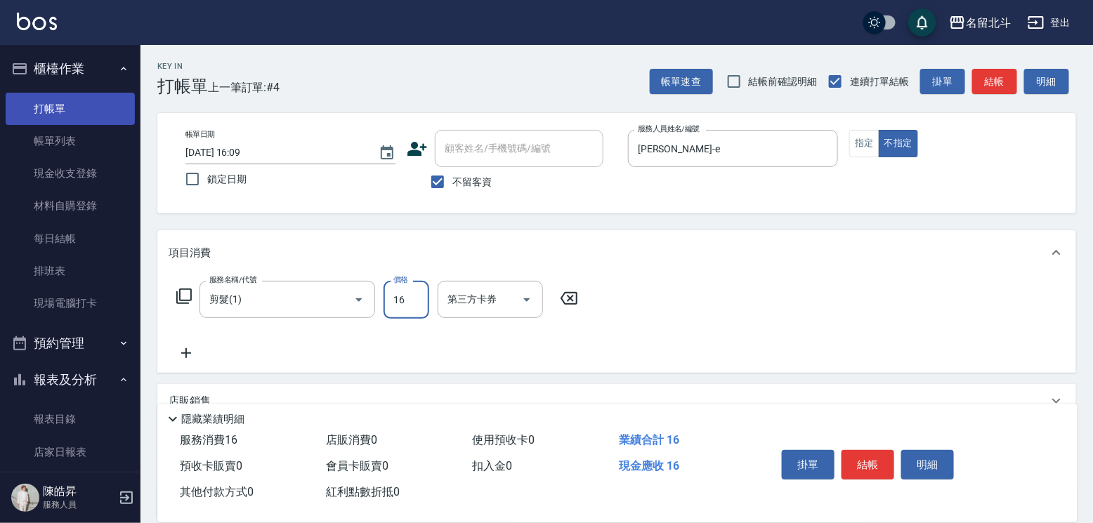
type input "168"
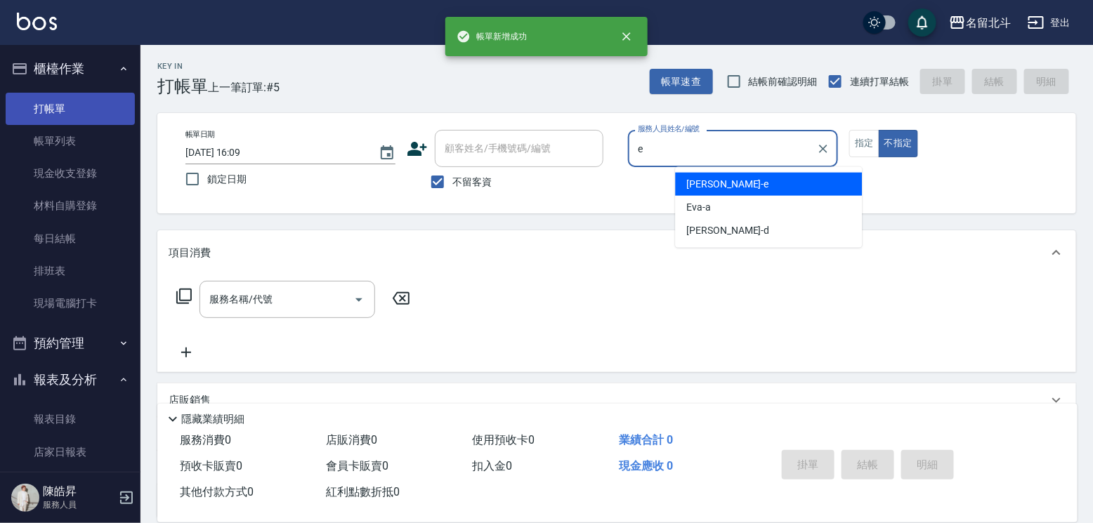
type input "[PERSON_NAME]-e"
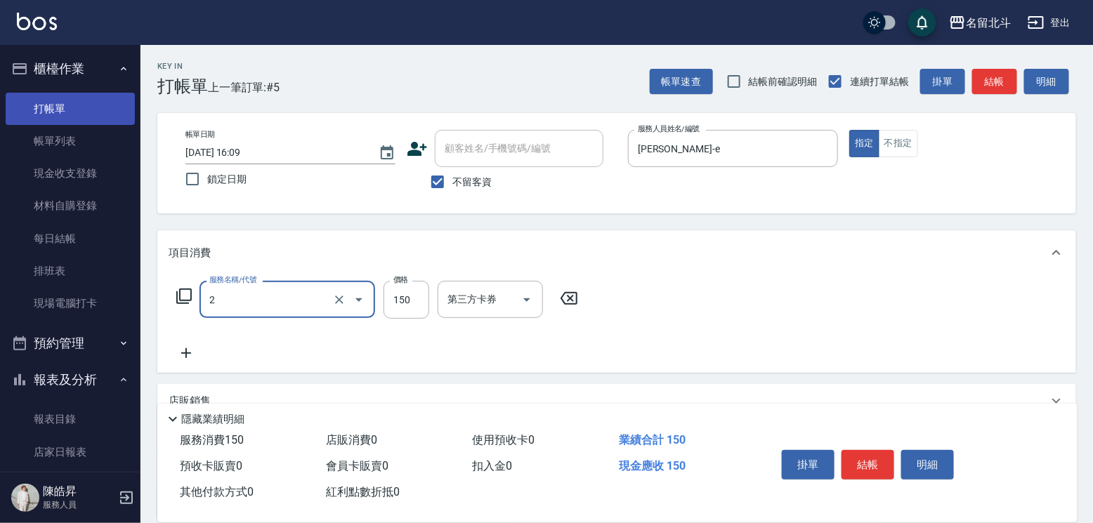
type input "一般洗髮(2)"
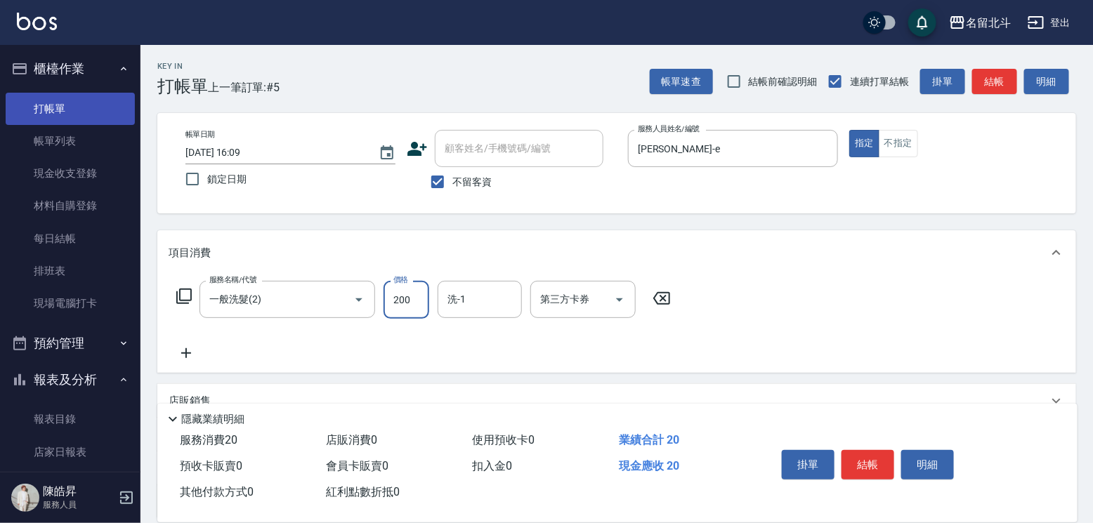
type input "200"
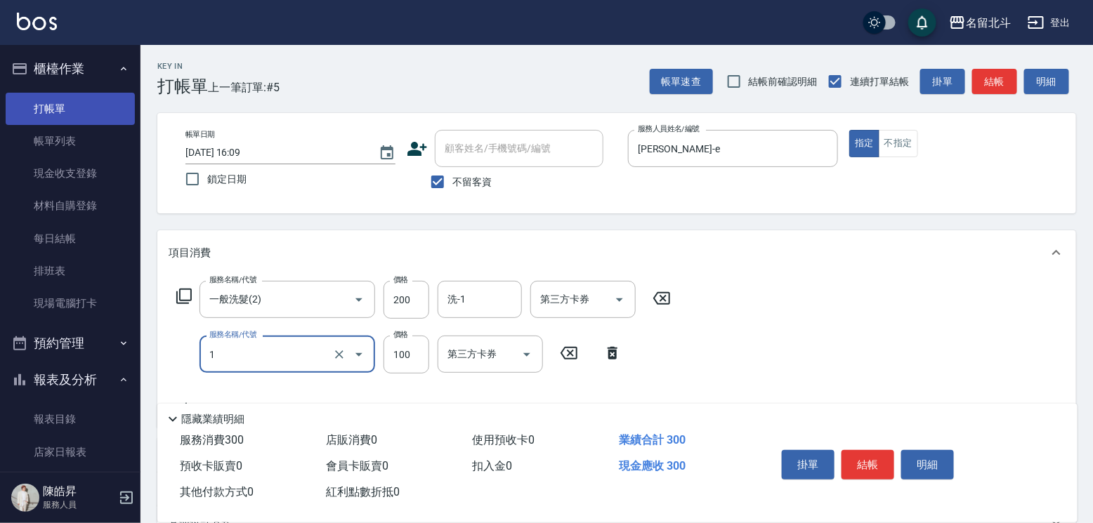
type input "剪髮(1)"
type input "200"
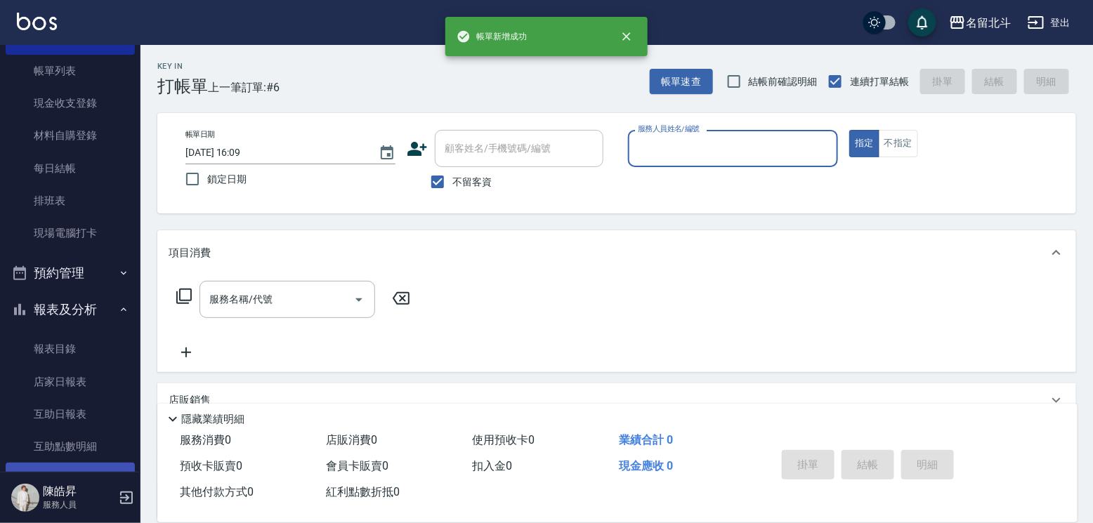
scroll to position [211, 0]
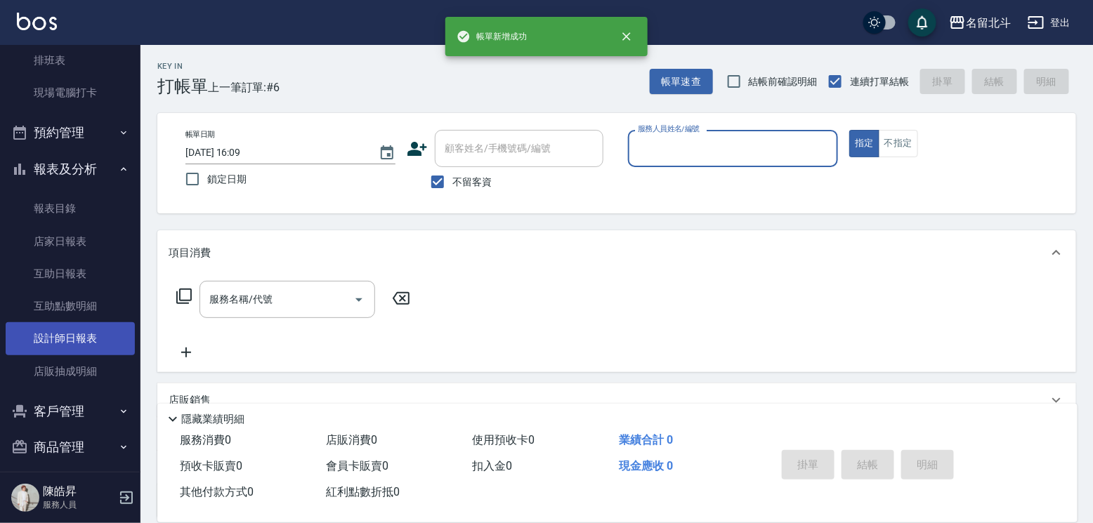
click at [89, 337] on link "設計師日報表" at bounding box center [70, 338] width 129 height 32
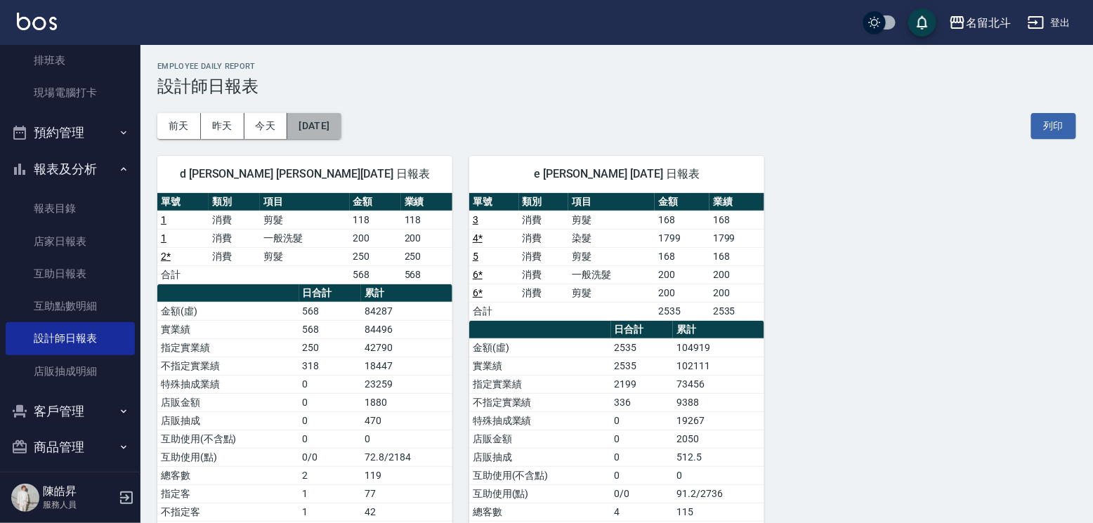
click at [335, 121] on button "[DATE]" at bounding box center [313, 126] width 53 height 26
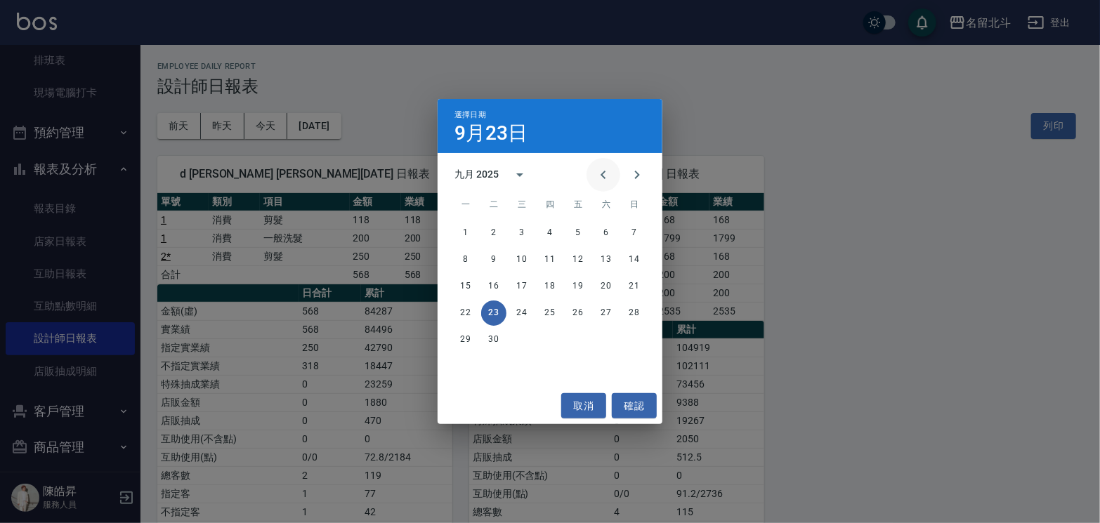
click at [596, 171] on icon "Previous month" at bounding box center [603, 174] width 17 height 17
click at [597, 313] on button "23" at bounding box center [606, 313] width 25 height 25
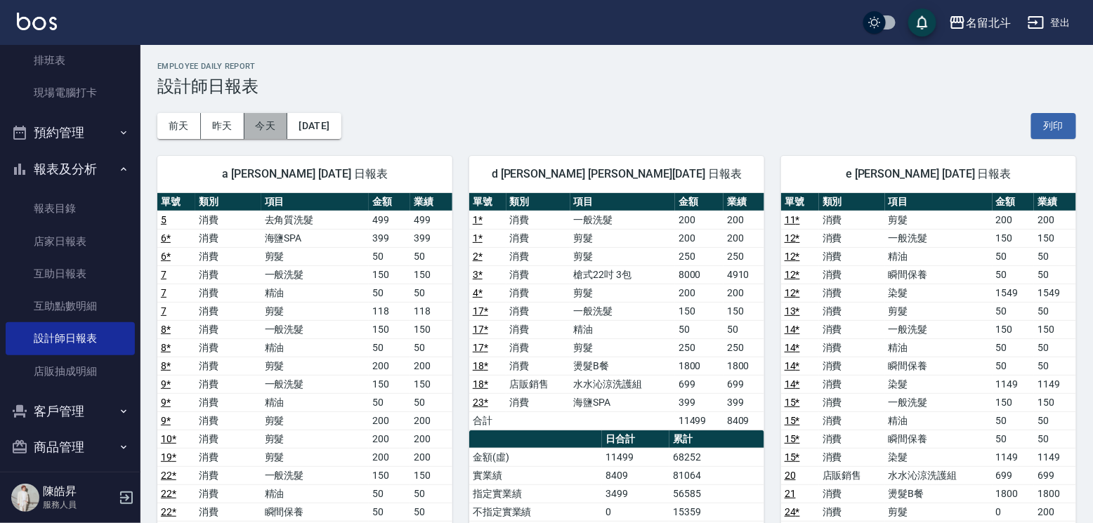
click at [271, 118] on button "今天" at bounding box center [266, 126] width 44 height 26
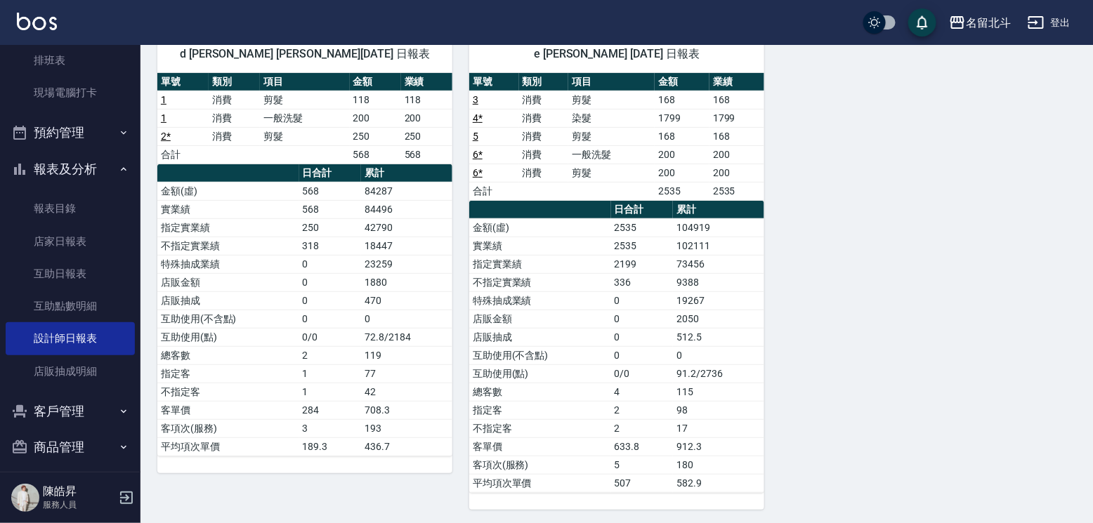
scroll to position [50, 0]
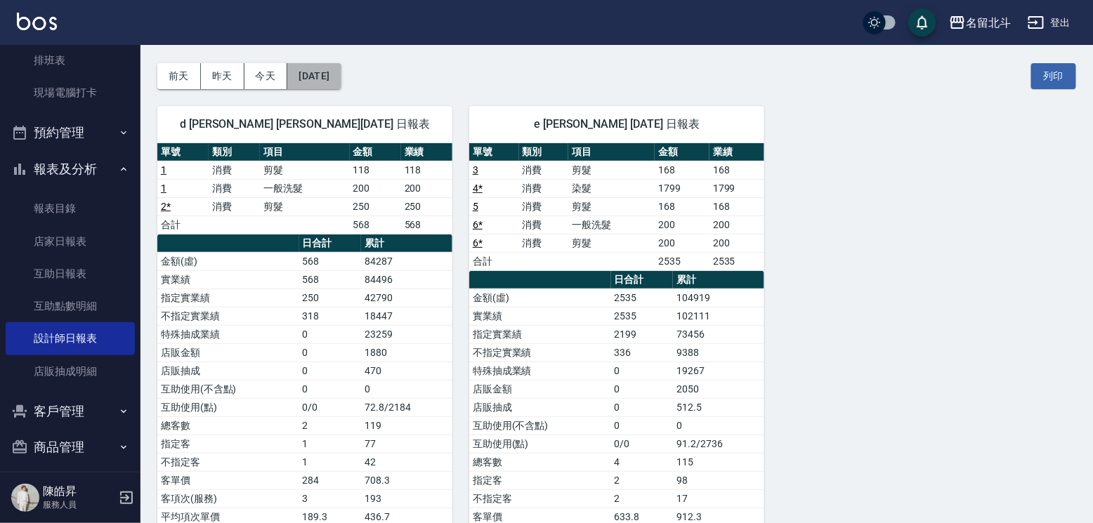
click at [341, 78] on button "[DATE]" at bounding box center [313, 76] width 53 height 26
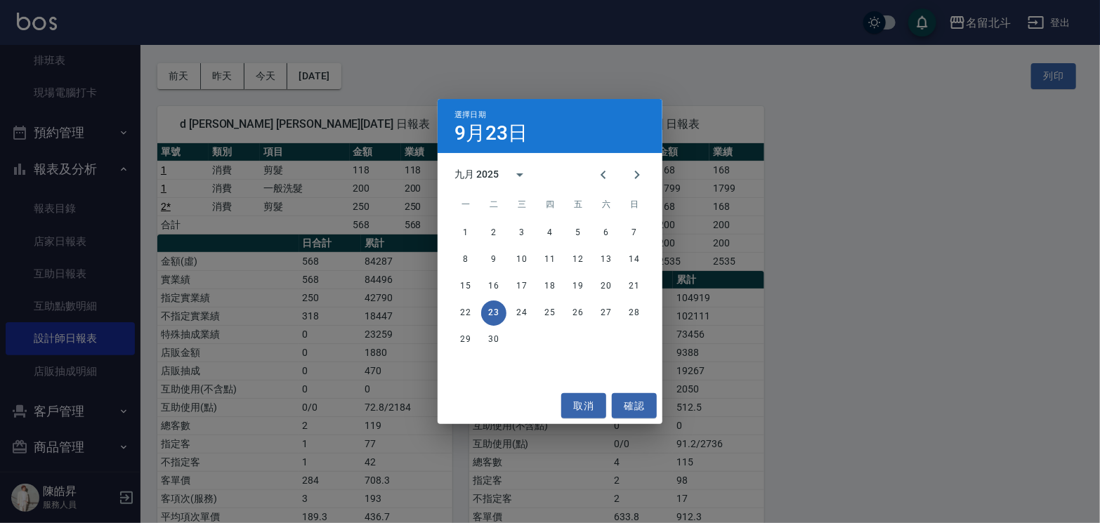
click at [499, 77] on div "選擇日期 9月23日 九月 2025 一 二 三 四 五 六 日 1 2 3 4 5 6 7 8 9 10 11 12 13 14 15 16 17 18 1…" at bounding box center [550, 261] width 1100 height 523
